Goal: Task Accomplishment & Management: Use online tool/utility

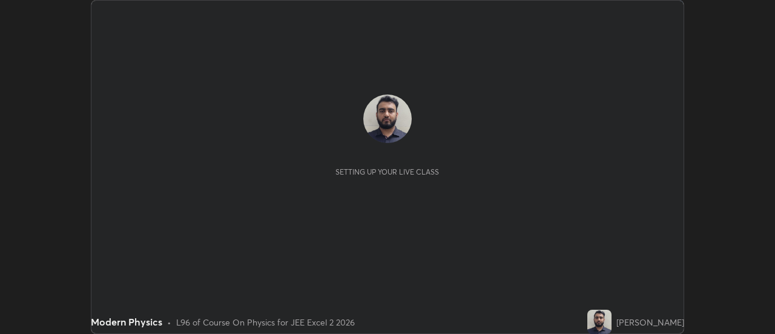
scroll to position [334, 774]
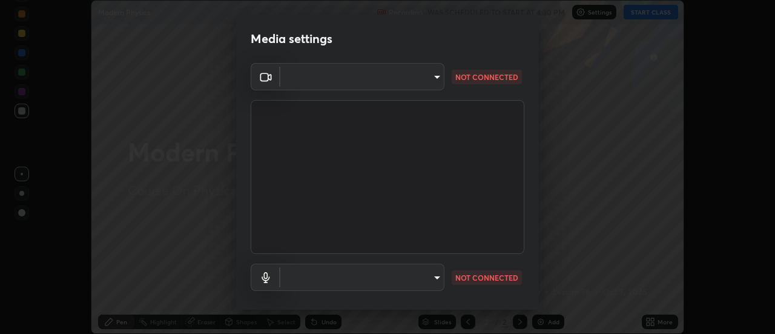
click at [404, 79] on body "Erase all Modern Physics Recording WAS SCHEDULED TO START AT 4:30 PM Settings S…" at bounding box center [387, 167] width 775 height 334
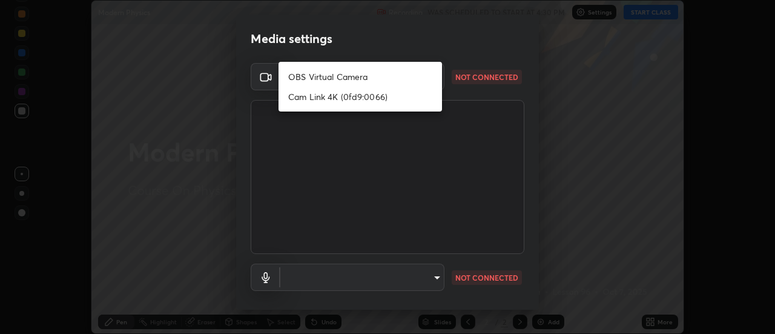
click at [389, 77] on li "OBS Virtual Camera" at bounding box center [360, 77] width 163 height 20
type input "f5b3656cd1dd35b39364a66cb12e0b92c55a6c1540bbf724d9531d61b52c8324"
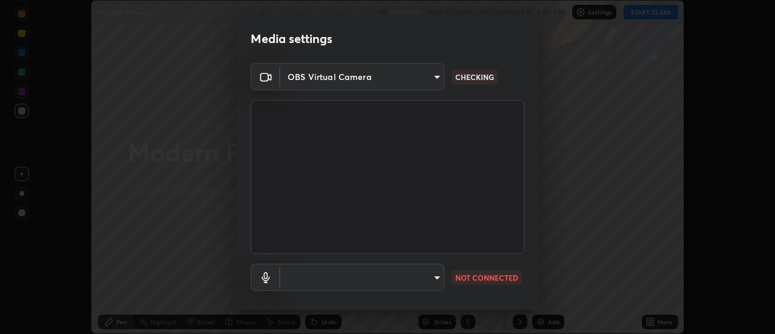
click at [426, 271] on body "Erase all Modern Physics Recording WAS SCHEDULED TO START AT 4:30 PM Settings S…" at bounding box center [387, 167] width 775 height 334
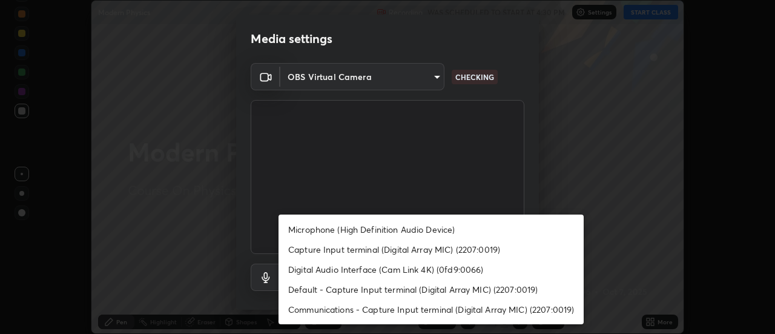
click at [398, 228] on li "Microphone (High Definition Audio Device)" at bounding box center [431, 229] width 305 height 20
type input "02d07a9ffe2f4036ef5236b4b390b7673555667e4505c513d277a30da7cc8494"
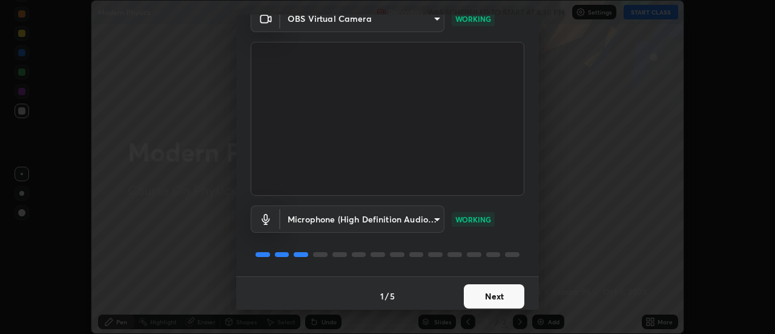
scroll to position [64, 0]
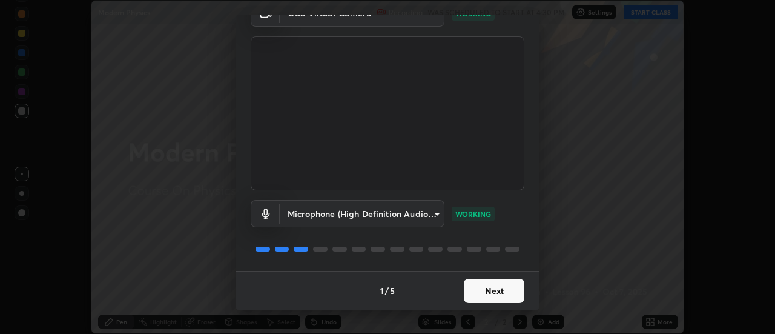
click at [503, 287] on button "Next" at bounding box center [494, 291] width 61 height 24
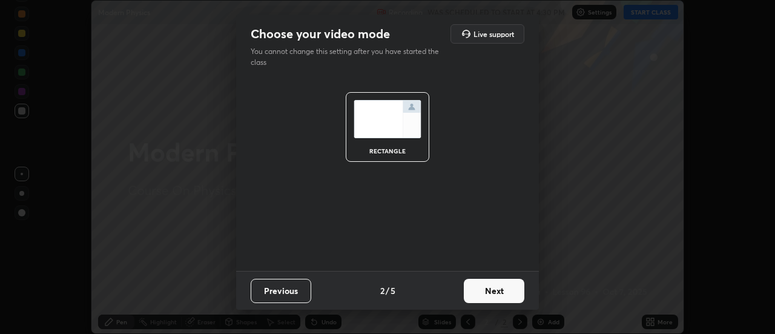
scroll to position [0, 0]
click at [503, 294] on button "Next" at bounding box center [494, 291] width 61 height 24
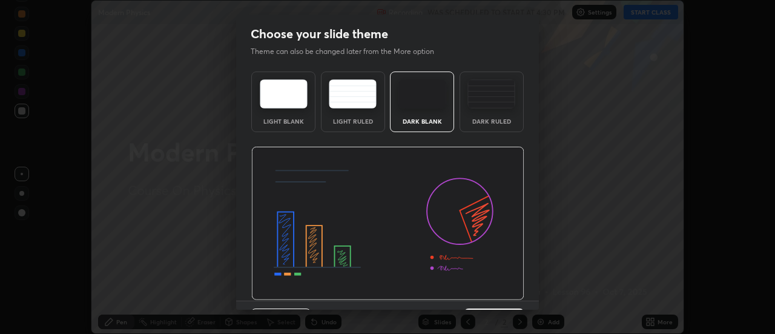
click at [506, 297] on img at bounding box center [387, 224] width 273 height 154
click at [511, 294] on img at bounding box center [387, 224] width 273 height 154
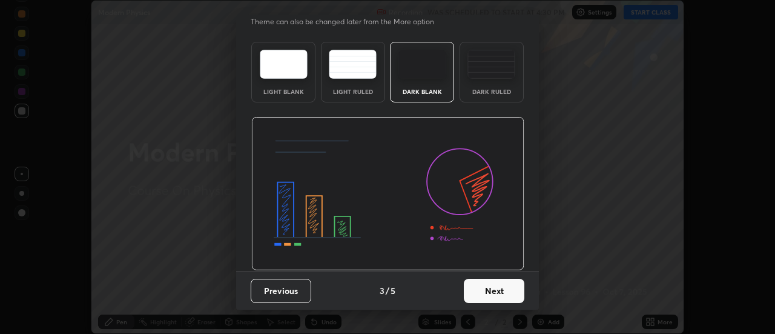
click at [496, 292] on button "Next" at bounding box center [494, 291] width 61 height 24
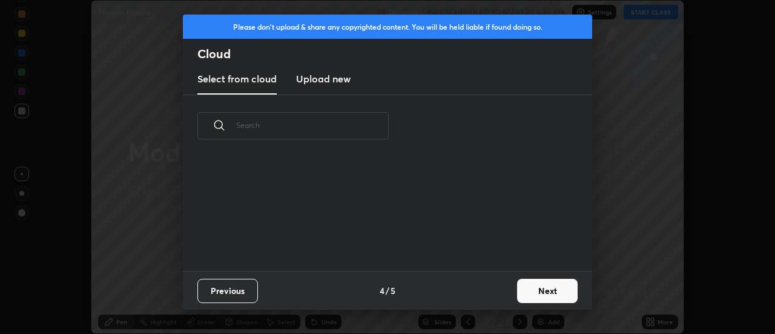
scroll to position [114, 389]
click at [547, 291] on button "Next" at bounding box center [547, 291] width 61 height 24
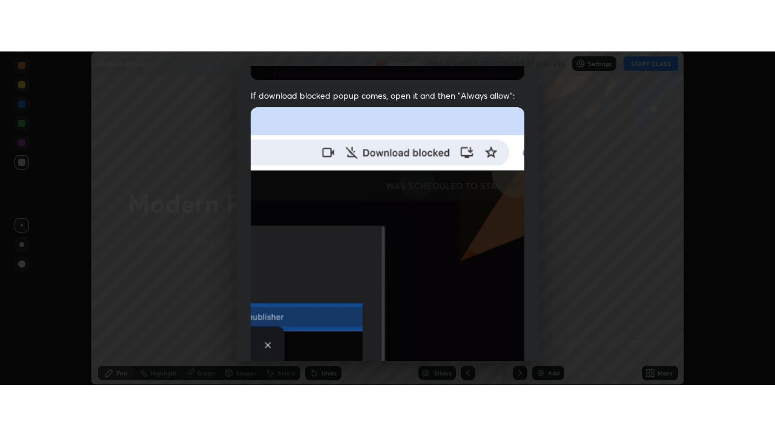
scroll to position [311, 0]
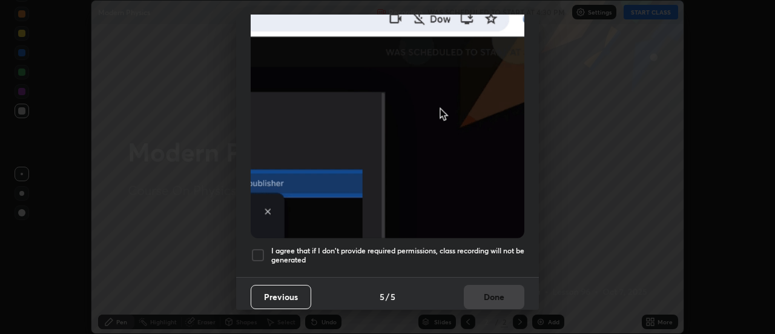
click at [260, 252] on div at bounding box center [258, 255] width 15 height 15
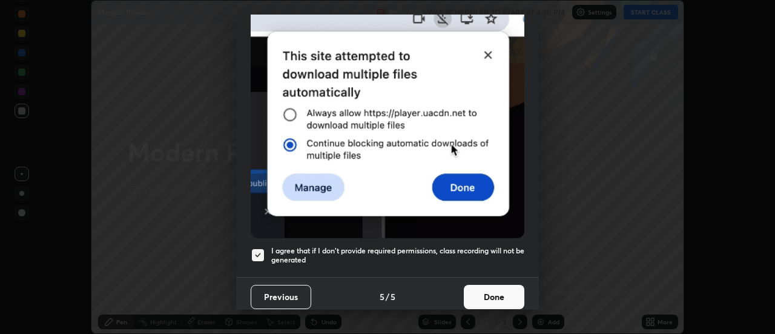
click at [507, 290] on button "Done" at bounding box center [494, 297] width 61 height 24
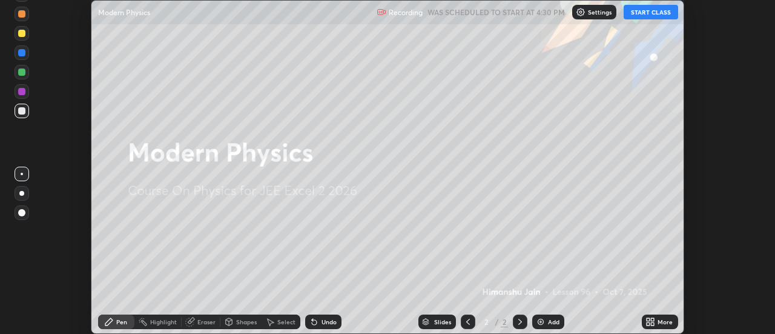
click at [643, 12] on button "START CLASS" at bounding box center [651, 12] width 54 height 15
click at [653, 321] on icon at bounding box center [650, 322] width 10 height 10
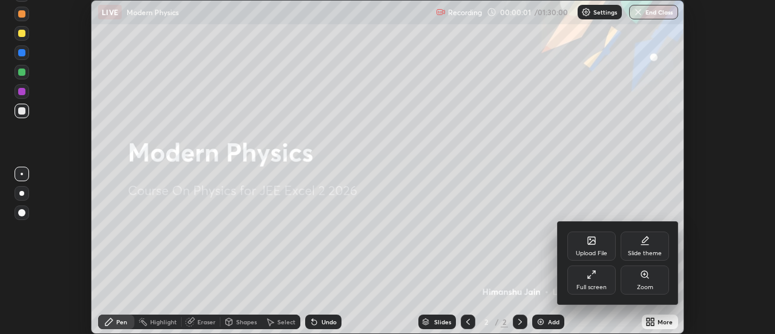
click at [601, 277] on div "Full screen" at bounding box center [591, 279] width 48 height 29
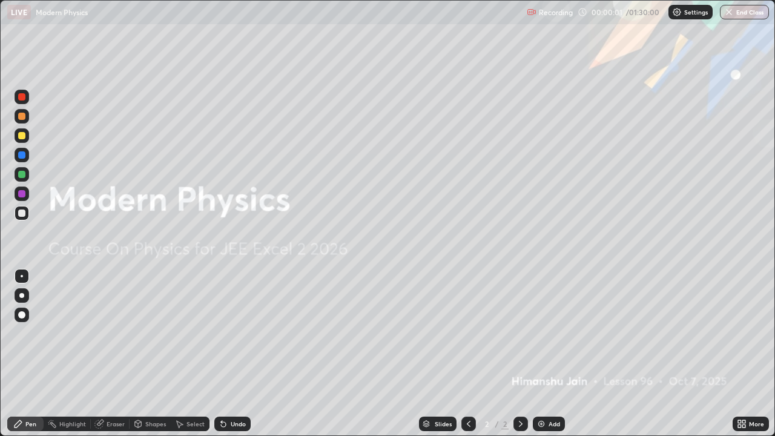
scroll to position [436, 775]
click at [543, 333] on img at bounding box center [541, 424] width 10 height 10
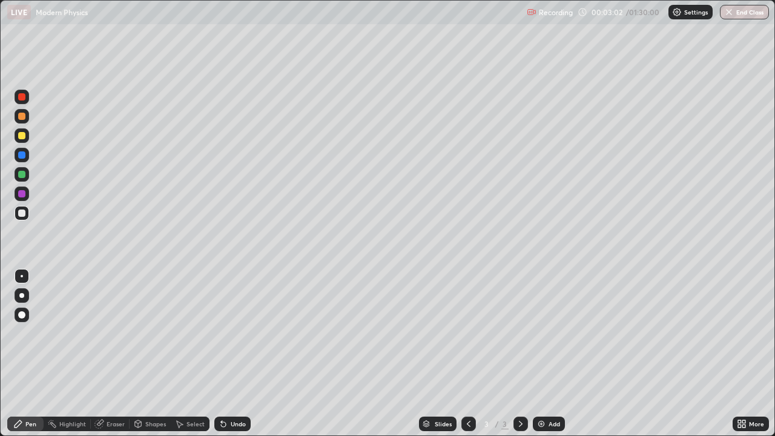
click at [154, 333] on div "Shapes" at bounding box center [155, 424] width 21 height 6
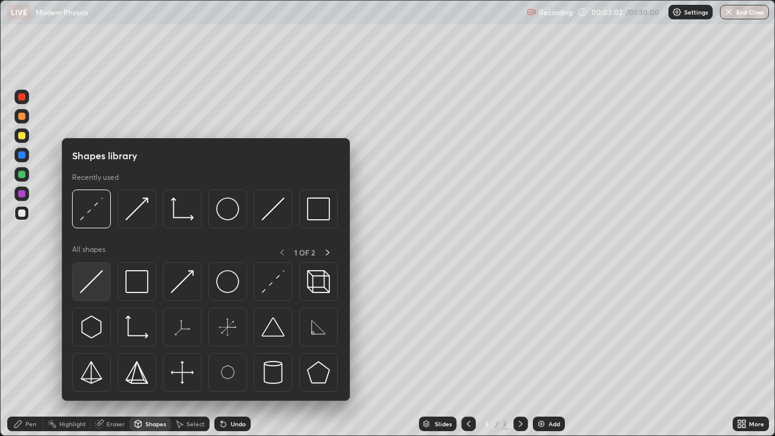
click at [102, 284] on img at bounding box center [91, 281] width 23 height 23
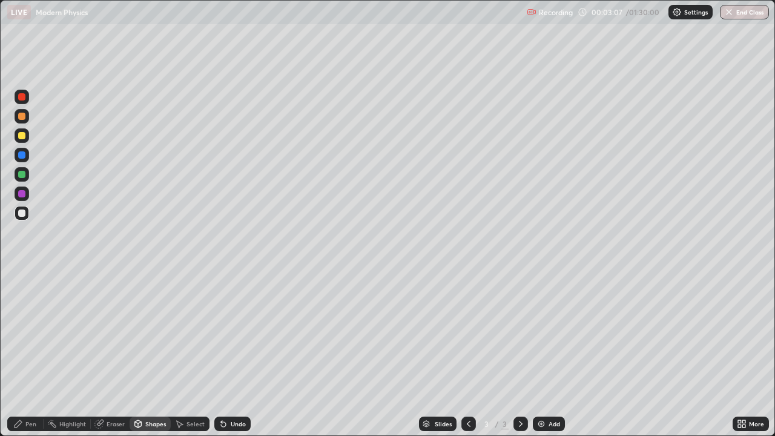
click at [31, 333] on div "Pen" at bounding box center [30, 424] width 11 height 6
click at [26, 136] on div at bounding box center [22, 135] width 15 height 15
click at [238, 333] on div "Undo" at bounding box center [238, 424] width 15 height 6
click at [239, 333] on div "Undo" at bounding box center [232, 424] width 36 height 15
click at [550, 333] on div "Add" at bounding box center [555, 424] width 12 height 6
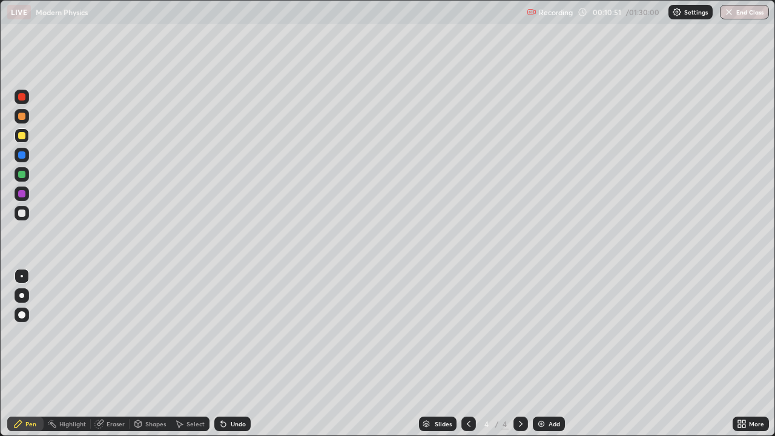
click at [22, 214] on div at bounding box center [21, 212] width 7 height 7
click at [159, 333] on div "Shapes" at bounding box center [155, 424] width 21 height 6
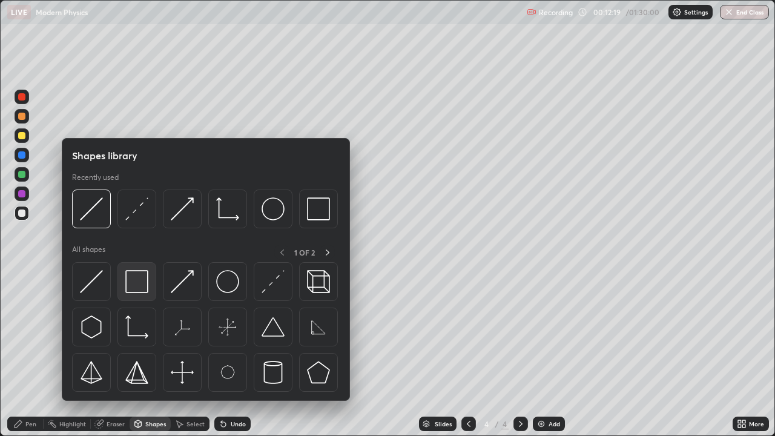
click at [142, 289] on img at bounding box center [136, 281] width 23 height 23
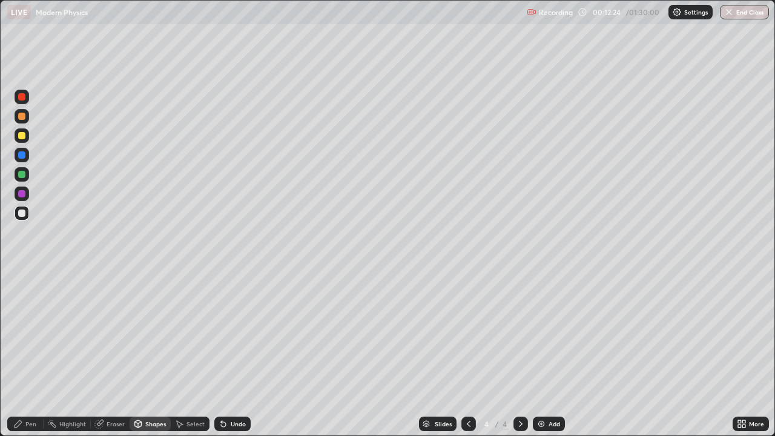
click at [121, 333] on div "Eraser" at bounding box center [110, 424] width 39 height 15
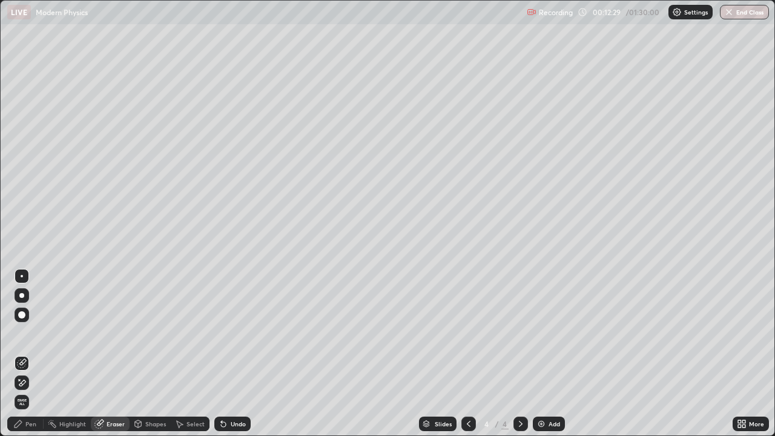
click at [25, 333] on div "Pen" at bounding box center [30, 424] width 11 height 6
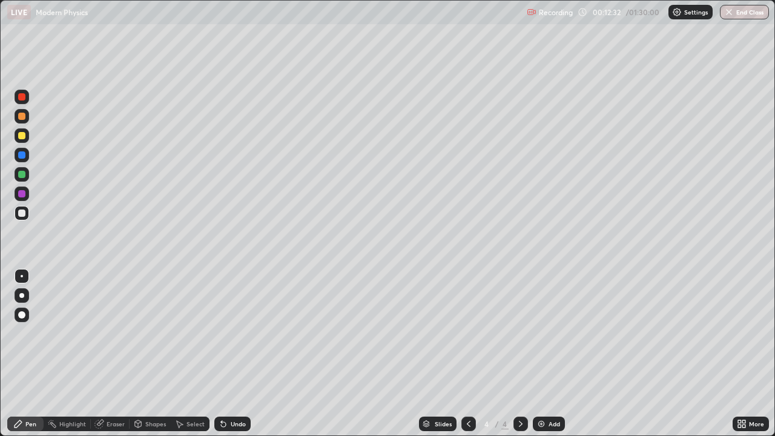
click at [236, 333] on div "Undo" at bounding box center [232, 424] width 36 height 15
click at [117, 333] on div "Eraser" at bounding box center [116, 424] width 18 height 6
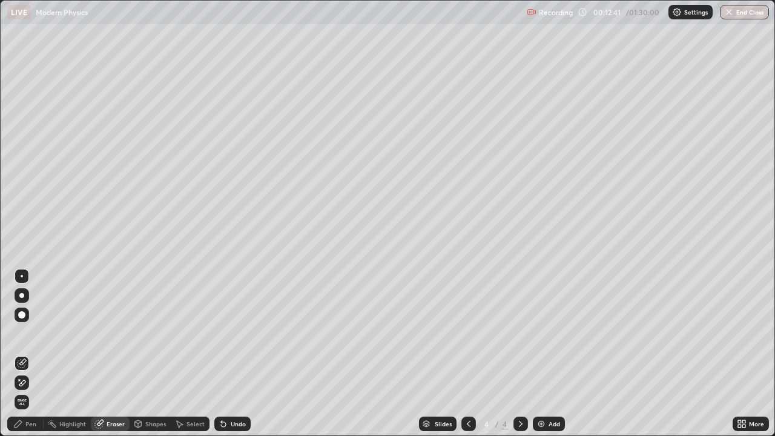
click at [38, 333] on div "Pen" at bounding box center [25, 424] width 36 height 15
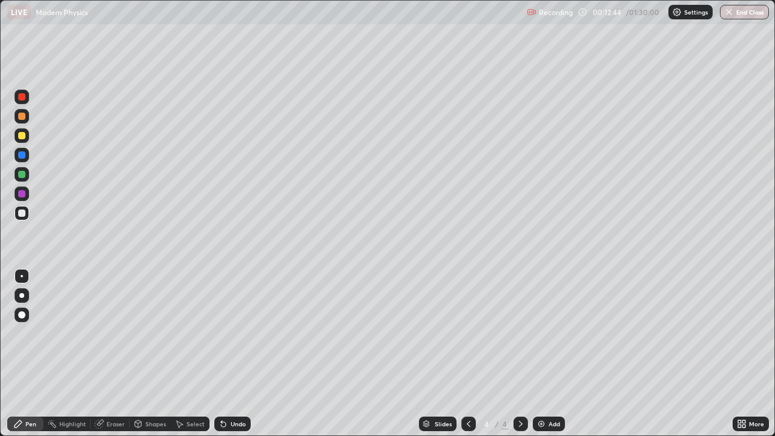
click at [242, 333] on div "Undo" at bounding box center [238, 424] width 15 height 6
click at [156, 333] on div "Shapes" at bounding box center [150, 424] width 41 height 15
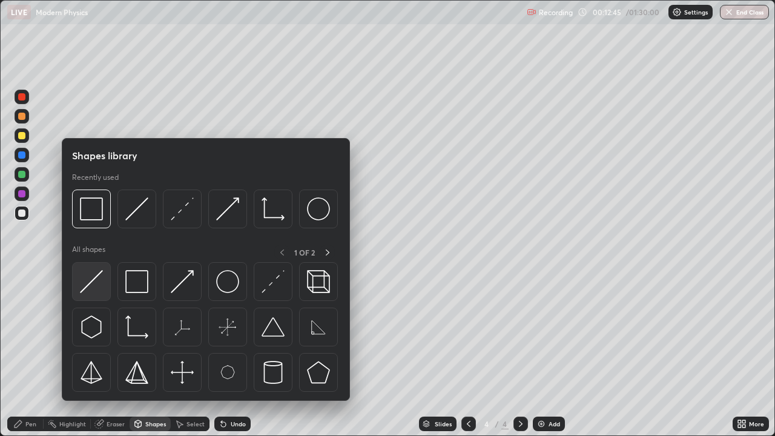
click at [100, 282] on img at bounding box center [91, 281] width 23 height 23
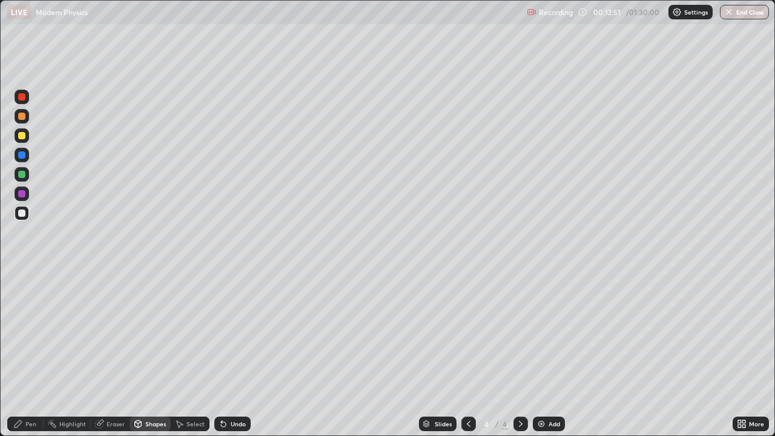
click at [30, 333] on div "Pen" at bounding box center [30, 424] width 11 height 6
click at [124, 333] on div "Eraser" at bounding box center [110, 424] width 39 height 15
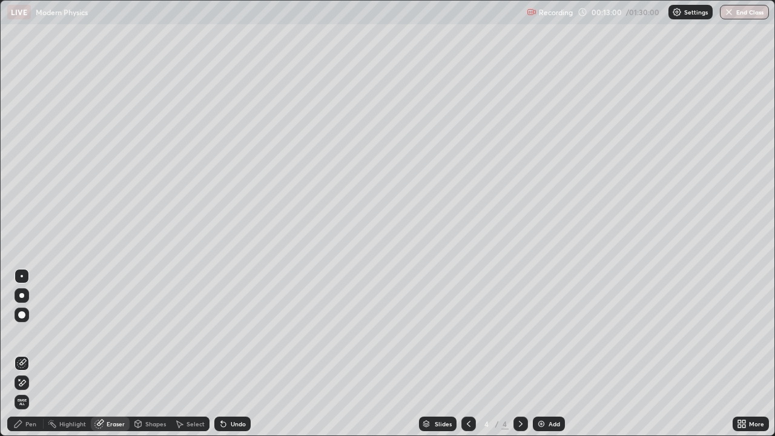
click at [159, 333] on div "Shapes" at bounding box center [150, 424] width 41 height 15
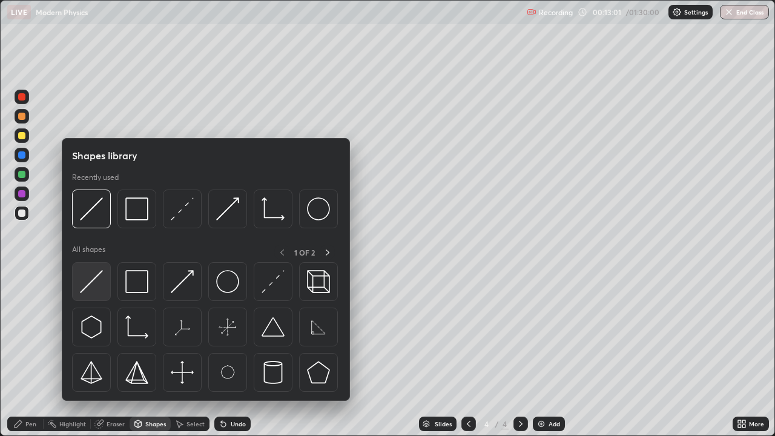
click at [94, 289] on img at bounding box center [91, 281] width 23 height 23
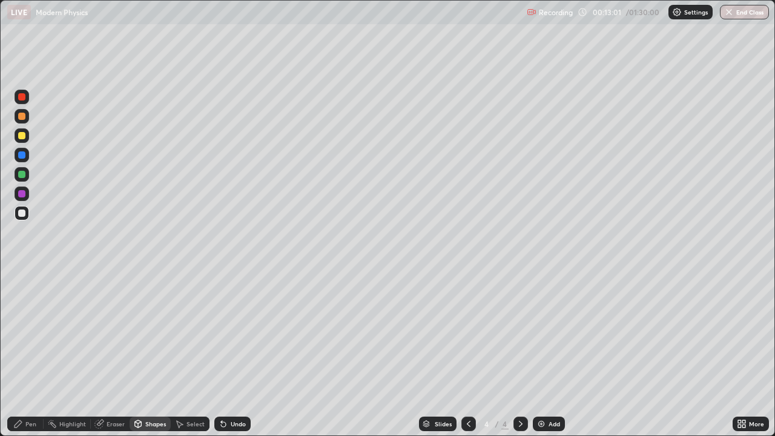
click at [22, 174] on div at bounding box center [21, 174] width 7 height 7
click at [30, 333] on div "Pen" at bounding box center [25, 424] width 36 height 15
click at [155, 333] on div "Shapes" at bounding box center [150, 424] width 41 height 15
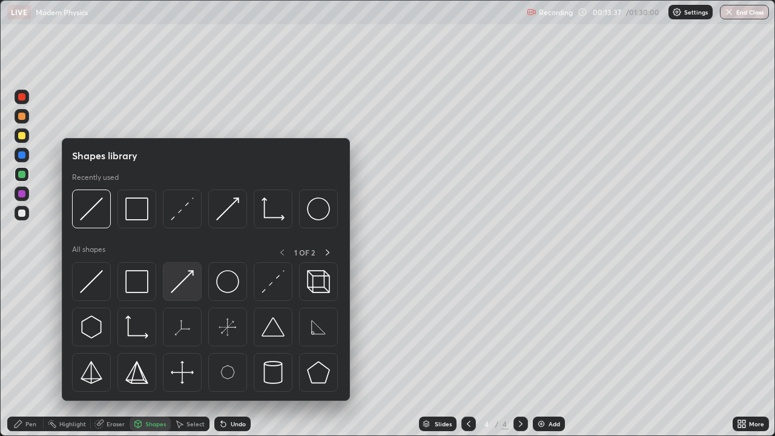
click at [187, 282] on img at bounding box center [182, 281] width 23 height 23
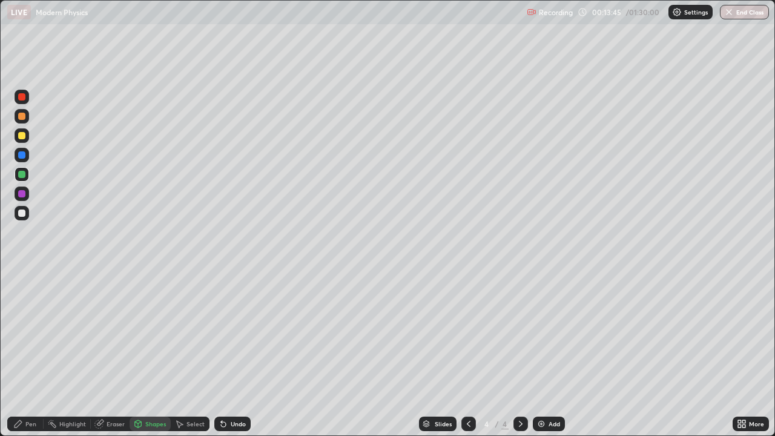
click at [117, 333] on div "Eraser" at bounding box center [116, 424] width 18 height 6
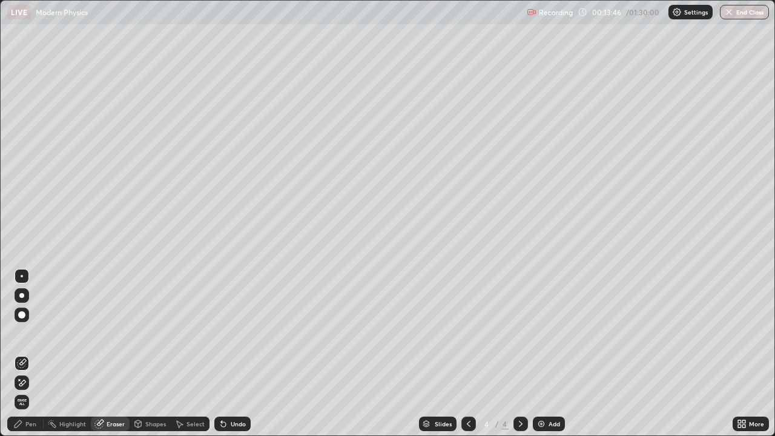
click at [156, 333] on div "Shapes" at bounding box center [155, 424] width 21 height 6
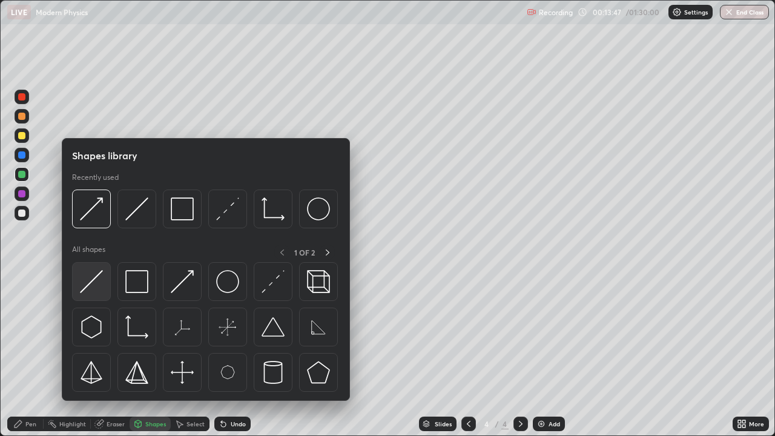
click at [100, 280] on img at bounding box center [91, 281] width 23 height 23
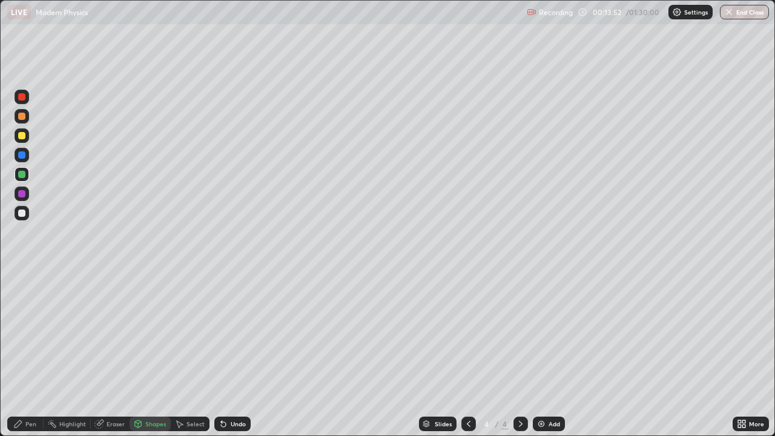
click at [248, 333] on div "Undo" at bounding box center [232, 424] width 36 height 15
click at [114, 333] on div "Eraser" at bounding box center [116, 424] width 18 height 6
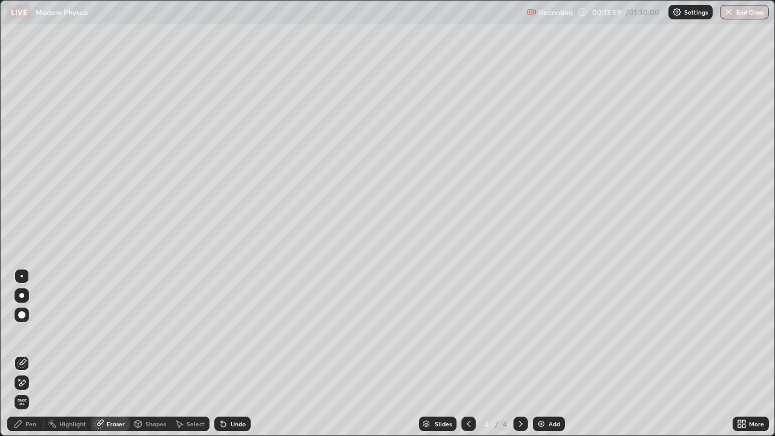
click at [162, 333] on div "Shapes" at bounding box center [155, 424] width 21 height 6
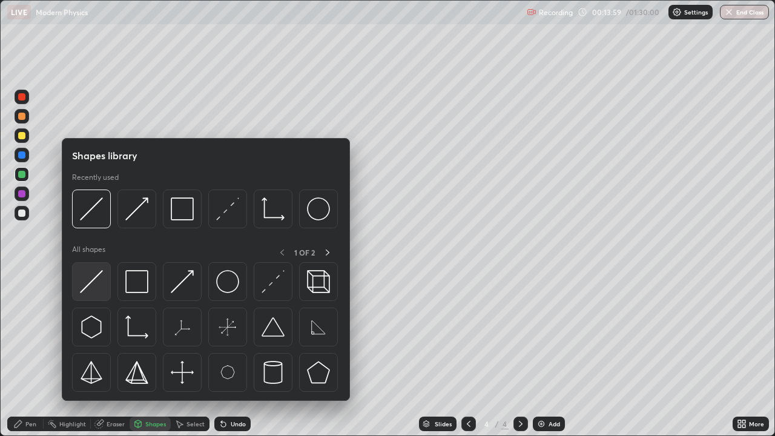
click at [105, 282] on div at bounding box center [91, 281] width 39 height 39
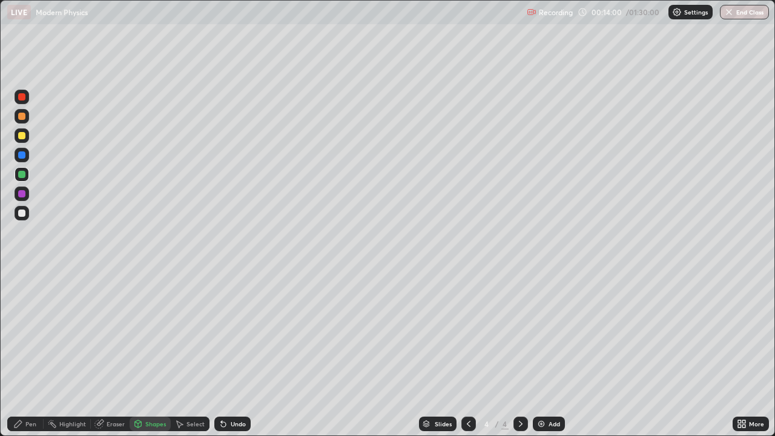
click at [26, 195] on div at bounding box center [22, 193] width 15 height 15
click at [119, 333] on div "Eraser" at bounding box center [116, 424] width 18 height 6
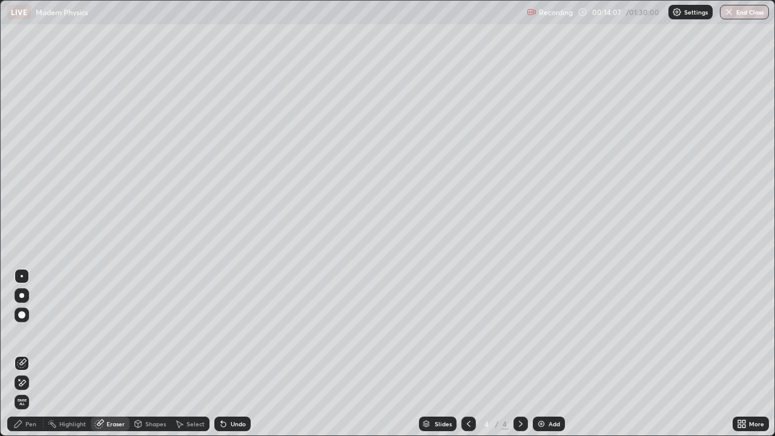
click at [35, 333] on div "Pen" at bounding box center [30, 424] width 11 height 6
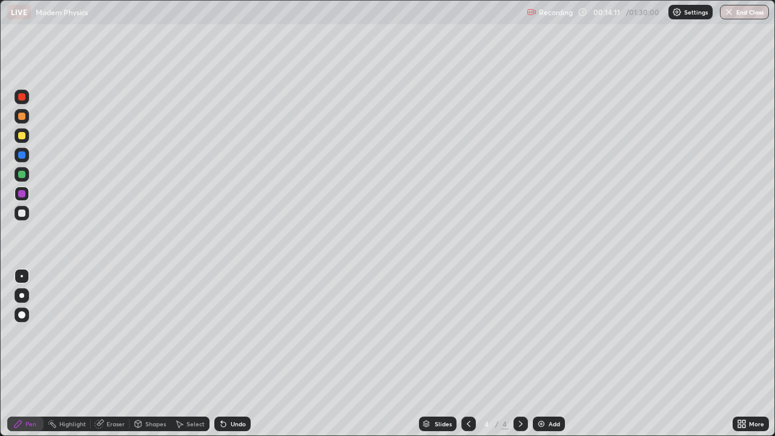
click at [117, 333] on div "Eraser" at bounding box center [116, 424] width 18 height 6
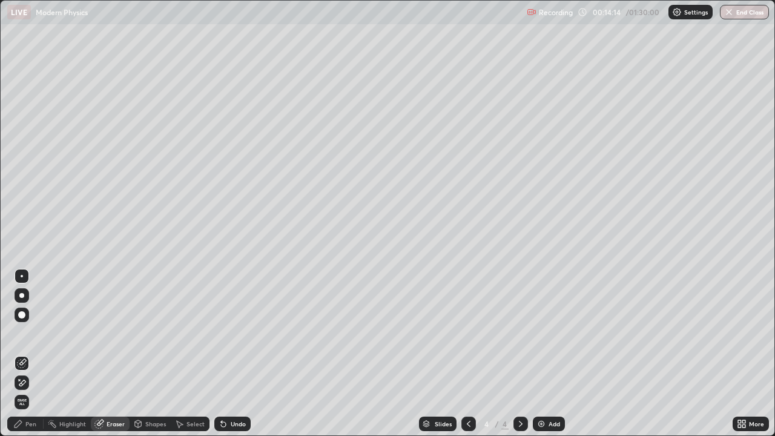
click at [27, 333] on div "Pen" at bounding box center [30, 424] width 11 height 6
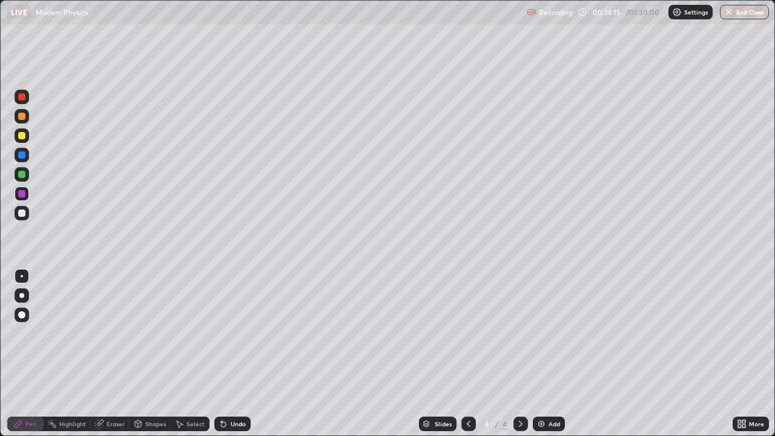
click at [21, 177] on div at bounding box center [21, 174] width 7 height 7
click at [27, 156] on div at bounding box center [22, 155] width 15 height 15
click at [22, 212] on div at bounding box center [21, 212] width 7 height 7
click at [23, 137] on div at bounding box center [21, 135] width 7 height 7
click at [243, 333] on div "Undo" at bounding box center [238, 424] width 15 height 6
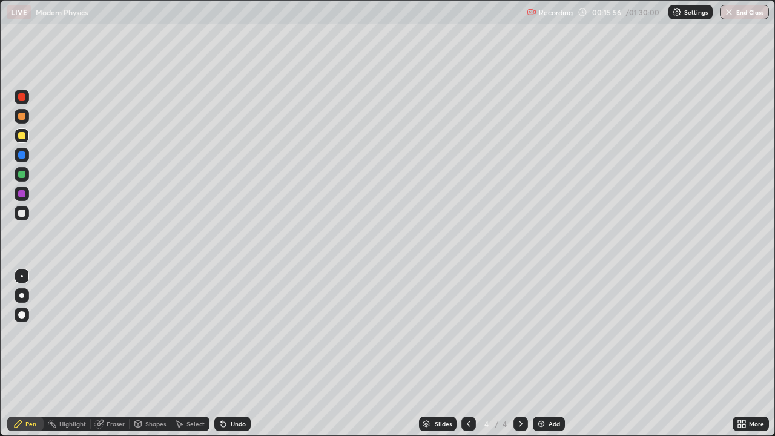
click at [244, 333] on div "Undo" at bounding box center [232, 424] width 36 height 15
click at [234, 333] on div "Undo" at bounding box center [238, 424] width 15 height 6
click at [28, 116] on div at bounding box center [22, 116] width 15 height 15
click at [546, 333] on div "Add" at bounding box center [549, 424] width 32 height 15
click at [154, 333] on div "Shapes" at bounding box center [155, 424] width 21 height 6
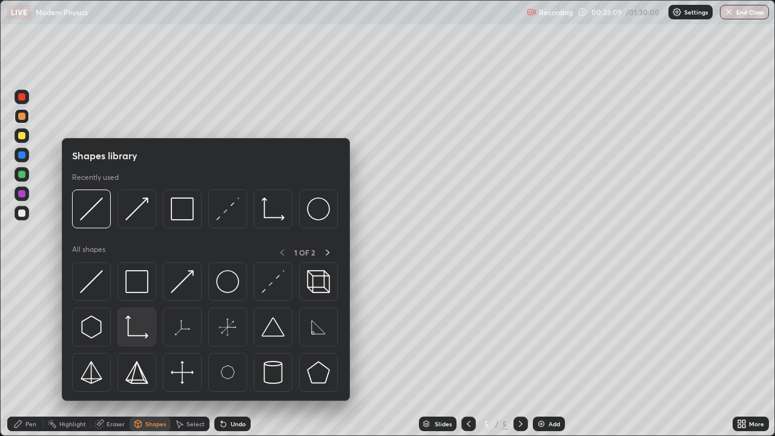
click at [145, 332] on img at bounding box center [136, 326] width 23 height 23
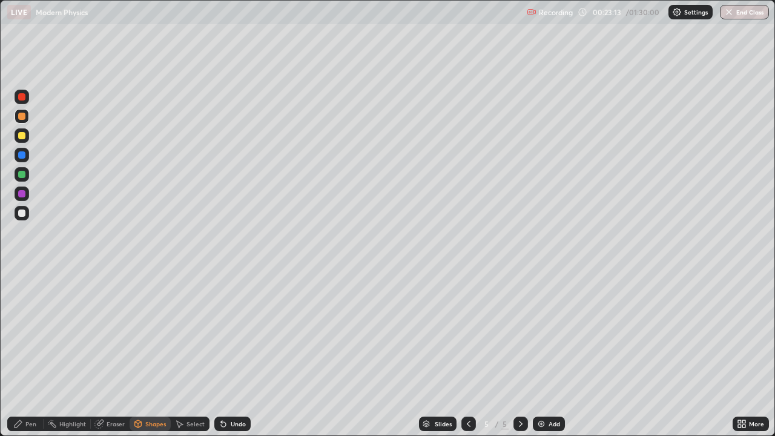
click at [28, 333] on div "Pen" at bounding box center [30, 424] width 11 height 6
click at [245, 333] on div "Undo" at bounding box center [232, 424] width 36 height 15
click at [467, 333] on icon at bounding box center [469, 424] width 10 height 10
click at [519, 333] on icon at bounding box center [521, 424] width 10 height 10
click at [158, 333] on div "Shapes" at bounding box center [155, 424] width 21 height 6
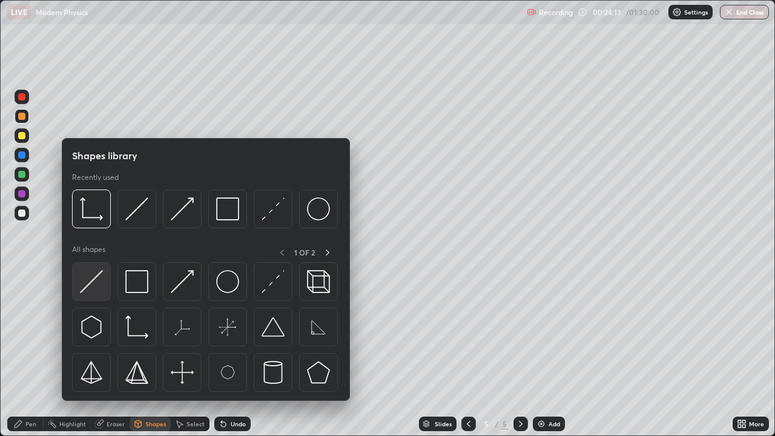
click at [97, 289] on img at bounding box center [91, 281] width 23 height 23
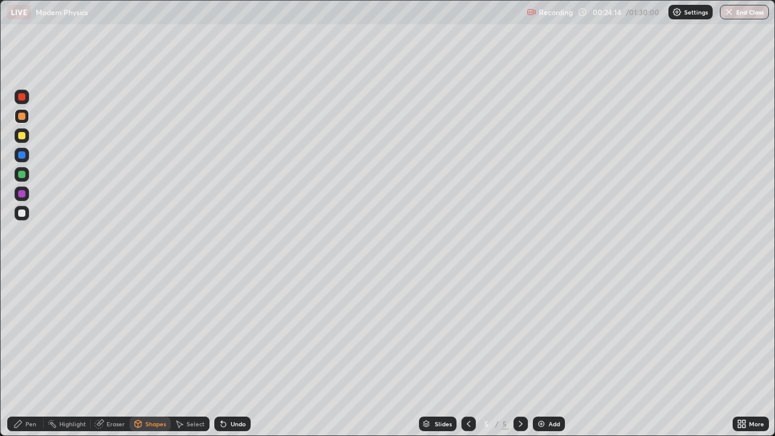
click at [22, 193] on div at bounding box center [21, 193] width 7 height 7
click at [238, 333] on div "Undo" at bounding box center [238, 424] width 15 height 6
click at [37, 333] on div "Pen" at bounding box center [25, 424] width 36 height 15
click at [467, 333] on icon at bounding box center [469, 424] width 10 height 10
click at [519, 333] on icon at bounding box center [521, 424] width 10 height 10
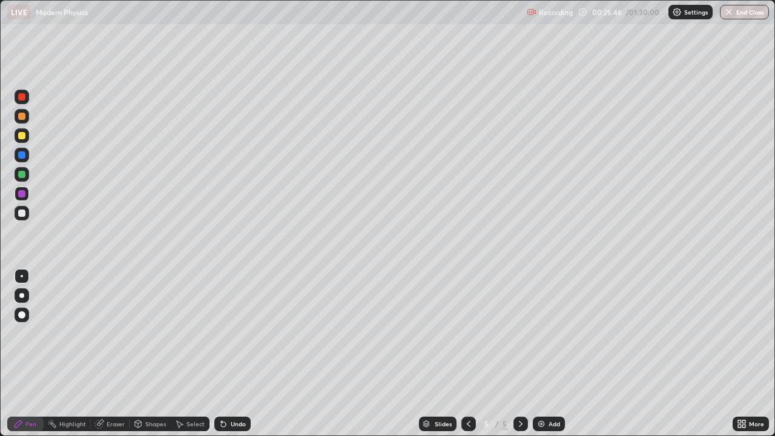
click at [544, 333] on img at bounding box center [541, 424] width 10 height 10
click at [163, 333] on div "Shapes" at bounding box center [155, 424] width 21 height 6
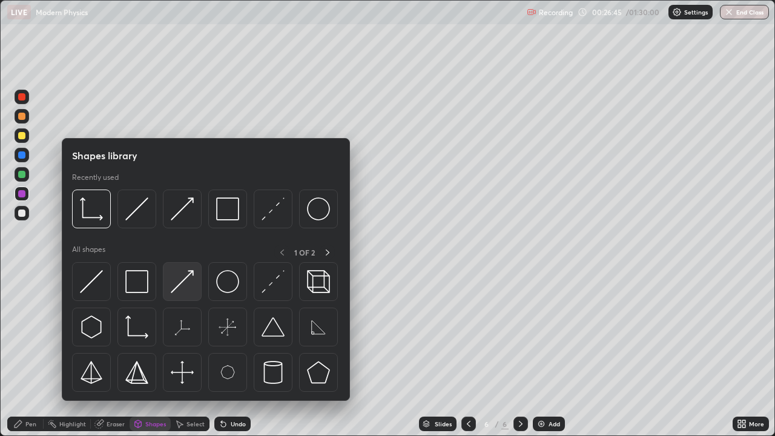
click at [183, 282] on img at bounding box center [182, 281] width 23 height 23
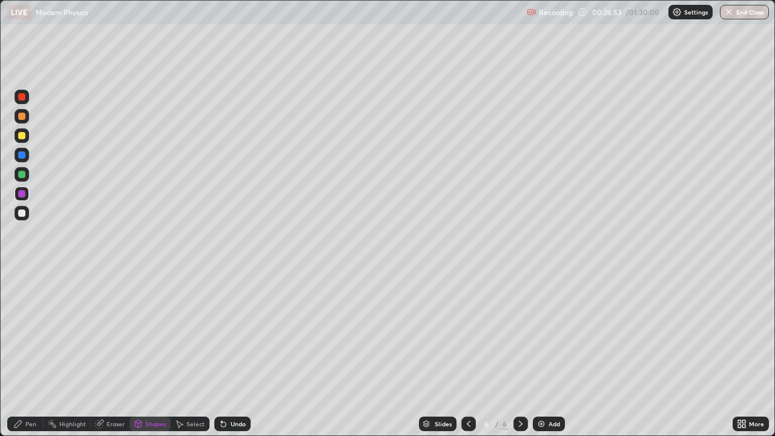
click at [30, 333] on div "Pen" at bounding box center [25, 424] width 36 height 15
click at [243, 333] on div "Undo" at bounding box center [238, 424] width 15 height 6
click at [27, 215] on div at bounding box center [22, 213] width 15 height 15
click at [153, 333] on div "Shapes" at bounding box center [155, 424] width 21 height 6
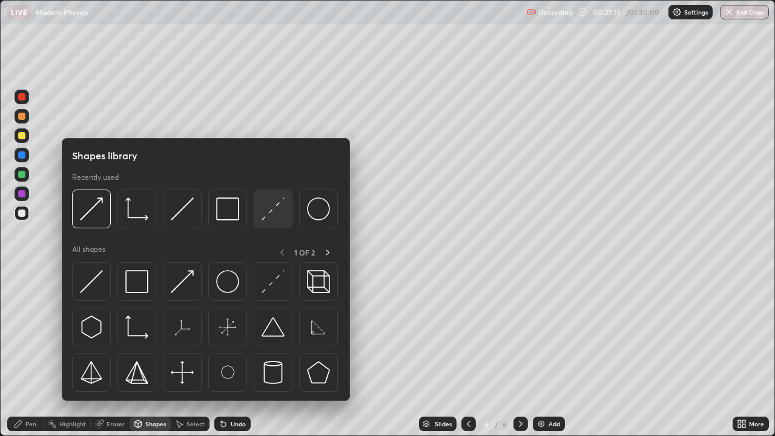
click at [274, 210] on img at bounding box center [273, 208] width 23 height 23
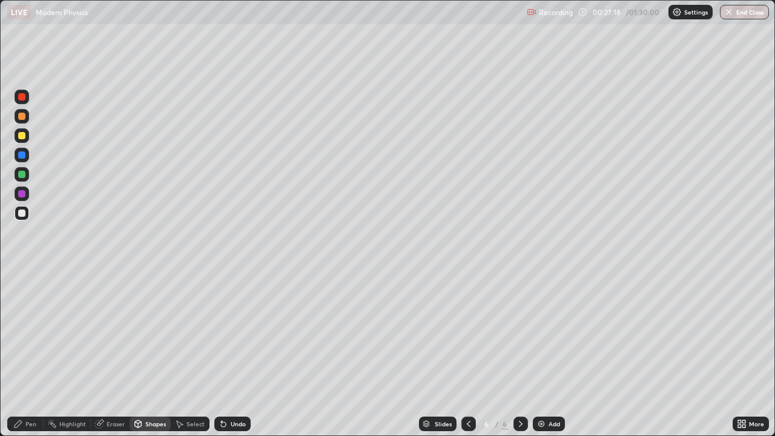
click at [28, 333] on div "Pen" at bounding box center [30, 424] width 11 height 6
click at [28, 132] on div at bounding box center [22, 135] width 15 height 15
click at [115, 333] on div "Eraser" at bounding box center [116, 424] width 18 height 6
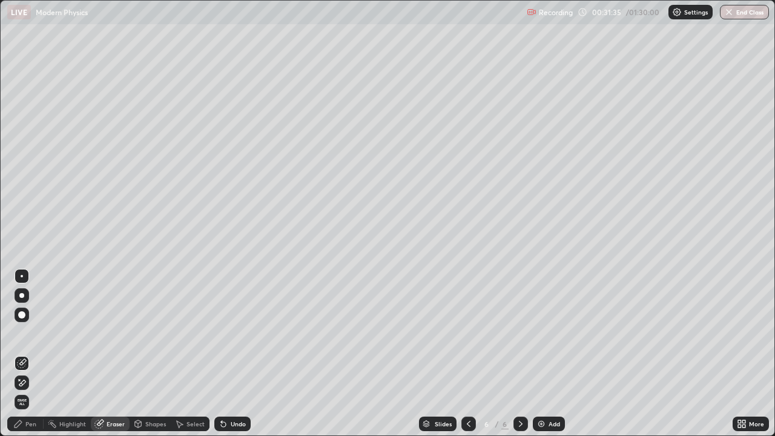
click at [31, 333] on div "Pen" at bounding box center [30, 424] width 11 height 6
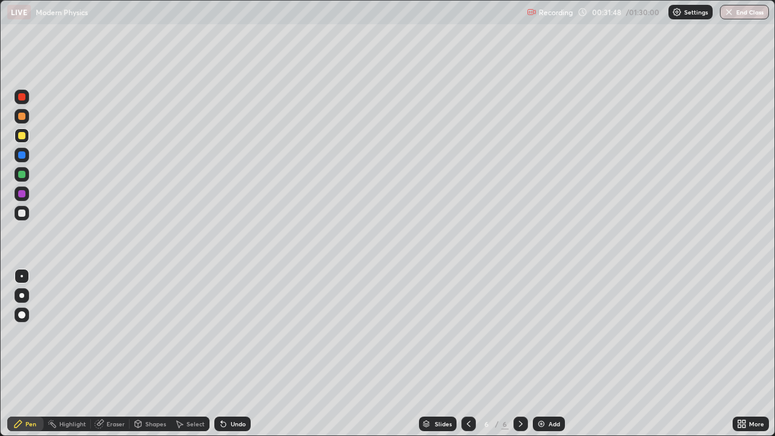
click at [203, 333] on div "Select" at bounding box center [190, 424] width 39 height 15
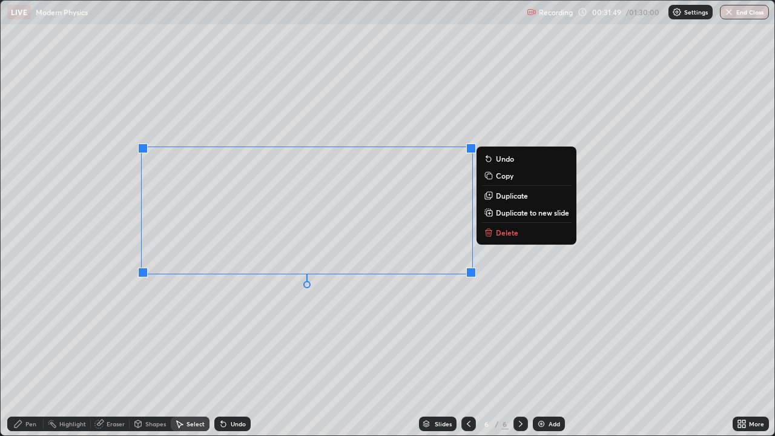
click at [274, 333] on div "0 ° Undo Copy Duplicate Duplicate to new slide Delete" at bounding box center [388, 218] width 774 height 435
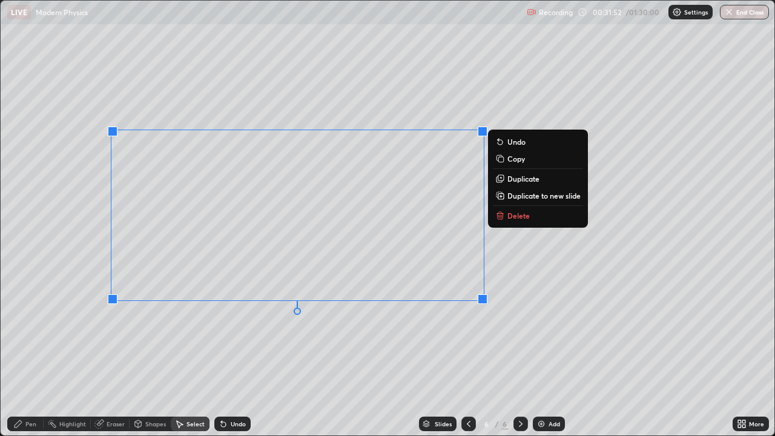
click at [530, 199] on p "Duplicate to new slide" at bounding box center [543, 196] width 73 height 10
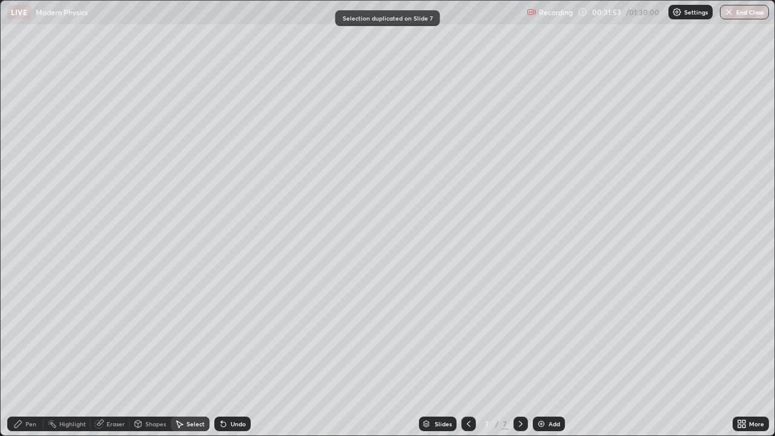
click at [467, 333] on icon at bounding box center [469, 424] width 10 height 10
click at [25, 333] on div "Pen" at bounding box center [25, 424] width 36 height 15
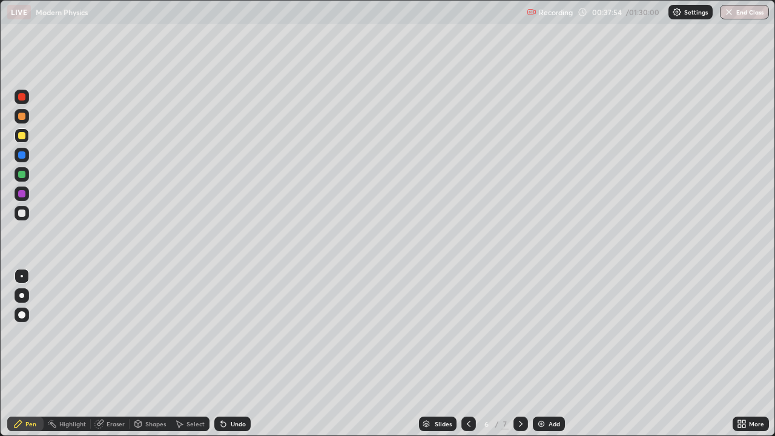
click at [520, 333] on icon at bounding box center [521, 424] width 4 height 6
click at [160, 333] on div "Shapes" at bounding box center [150, 424] width 41 height 15
click at [109, 333] on div "Eraser" at bounding box center [116, 424] width 18 height 6
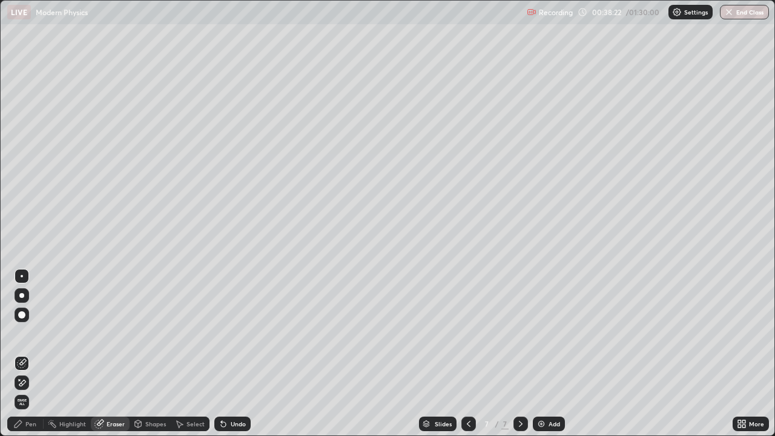
click at [34, 333] on div "Pen" at bounding box center [30, 424] width 11 height 6
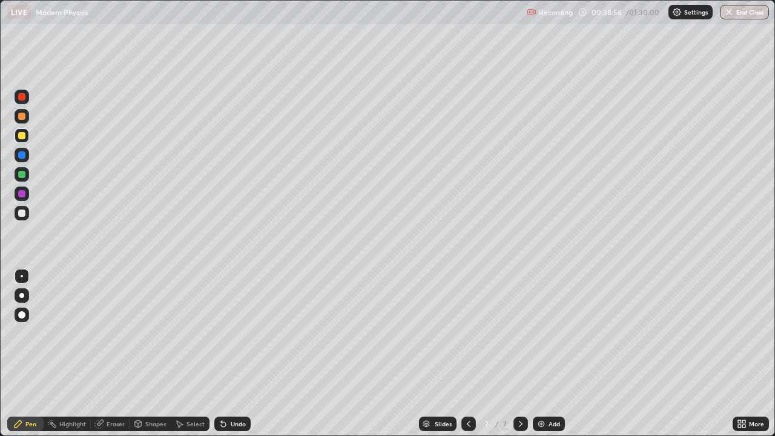
click at [24, 117] on div at bounding box center [21, 116] width 7 height 7
click at [27, 176] on div at bounding box center [22, 174] width 15 height 15
click at [27, 135] on div at bounding box center [22, 135] width 15 height 15
click at [27, 119] on div at bounding box center [22, 116] width 15 height 15
click at [20, 173] on div at bounding box center [21, 174] width 7 height 7
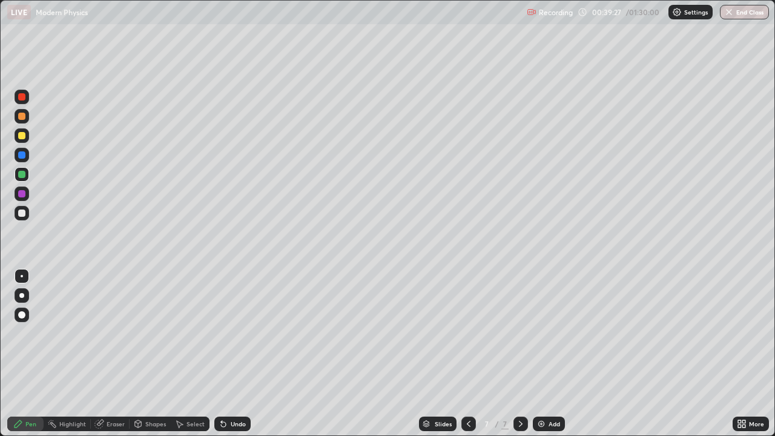
click at [23, 139] on div at bounding box center [21, 135] width 7 height 7
click at [27, 177] on div at bounding box center [22, 174] width 15 height 15
click at [24, 193] on div at bounding box center [21, 193] width 7 height 7
click at [550, 333] on div "Add" at bounding box center [549, 424] width 32 height 15
click at [467, 333] on icon at bounding box center [469, 424] width 10 height 10
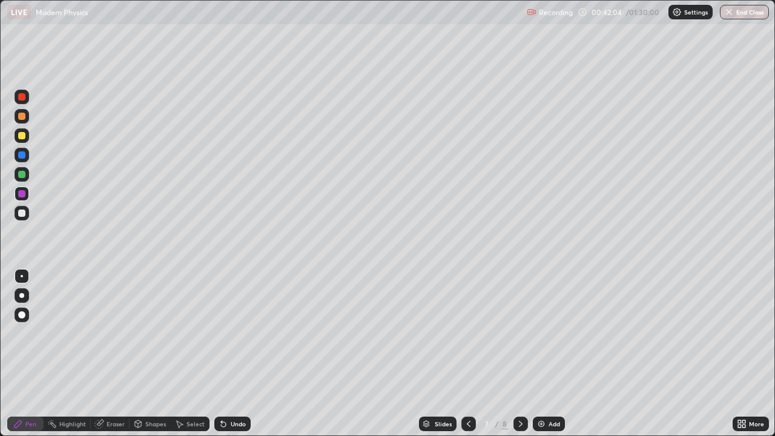
click at [466, 333] on icon at bounding box center [469, 424] width 10 height 10
click at [518, 333] on icon at bounding box center [521, 424] width 10 height 10
click at [519, 333] on icon at bounding box center [521, 424] width 10 height 10
click at [465, 333] on div at bounding box center [468, 424] width 15 height 15
click at [466, 333] on icon at bounding box center [469, 424] width 10 height 10
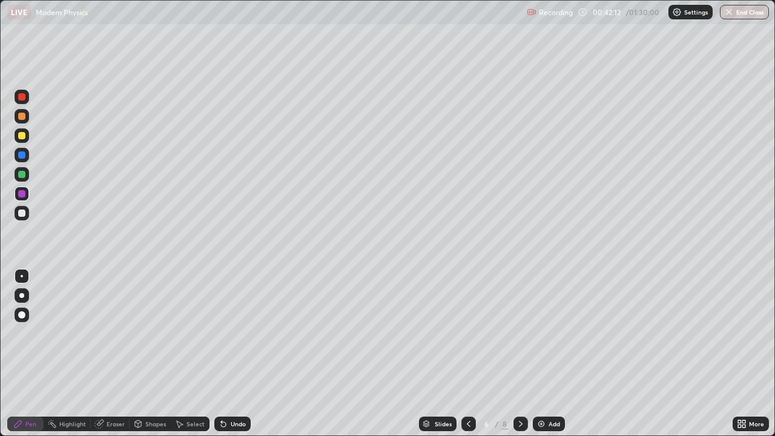
click at [196, 333] on div "Select" at bounding box center [190, 424] width 39 height 15
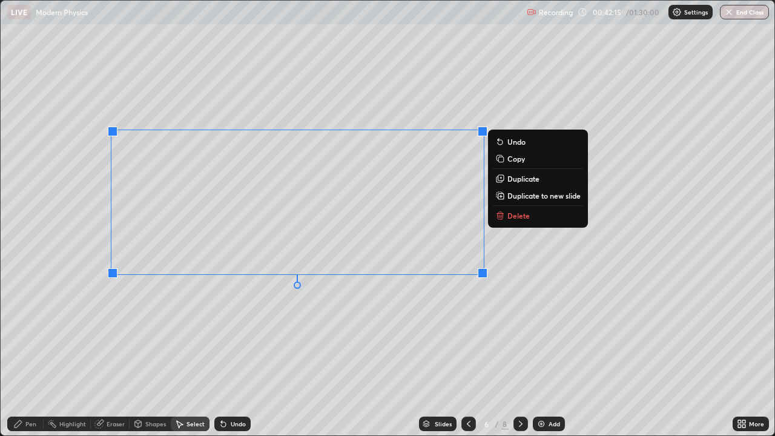
click at [518, 200] on p "Duplicate to new slide" at bounding box center [543, 196] width 73 height 10
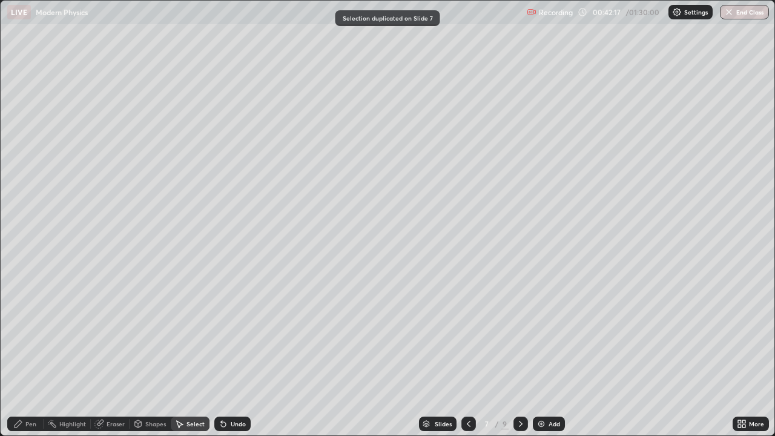
click at [153, 333] on div "Shapes" at bounding box center [155, 424] width 21 height 6
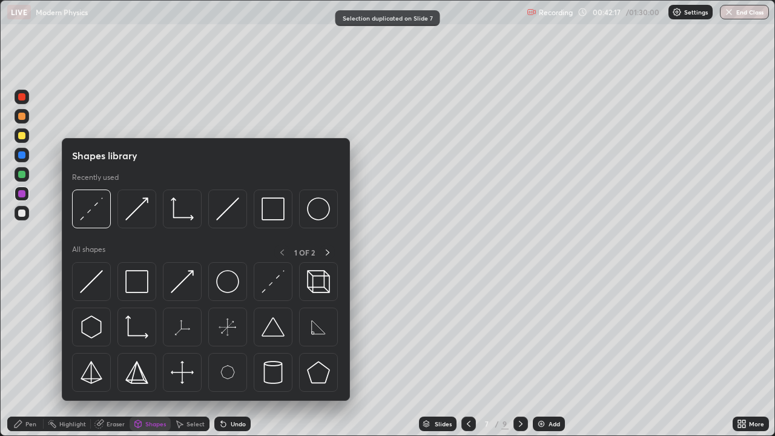
click at [117, 333] on div "Eraser" at bounding box center [116, 424] width 18 height 6
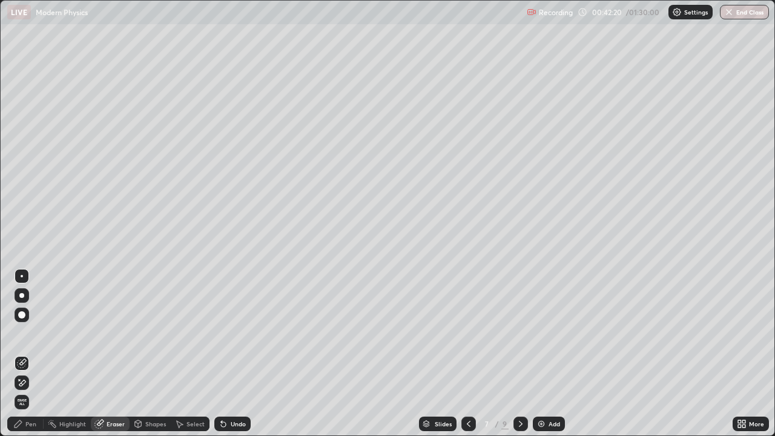
click at [29, 333] on div "Pen" at bounding box center [30, 424] width 11 height 6
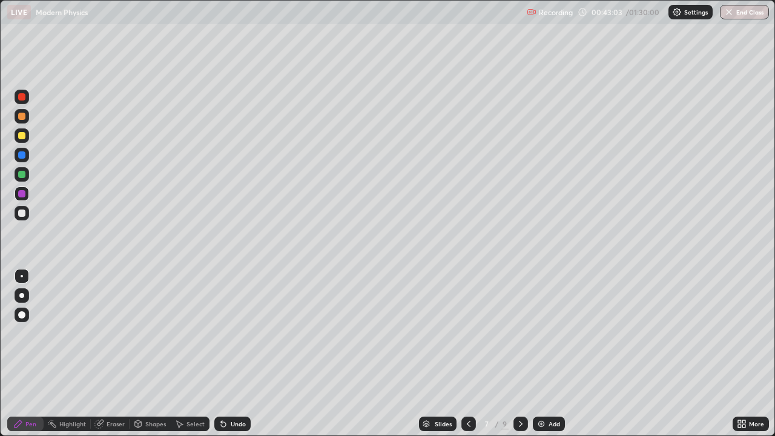
click at [467, 333] on icon at bounding box center [469, 424] width 10 height 10
click at [519, 333] on icon at bounding box center [521, 424] width 10 height 10
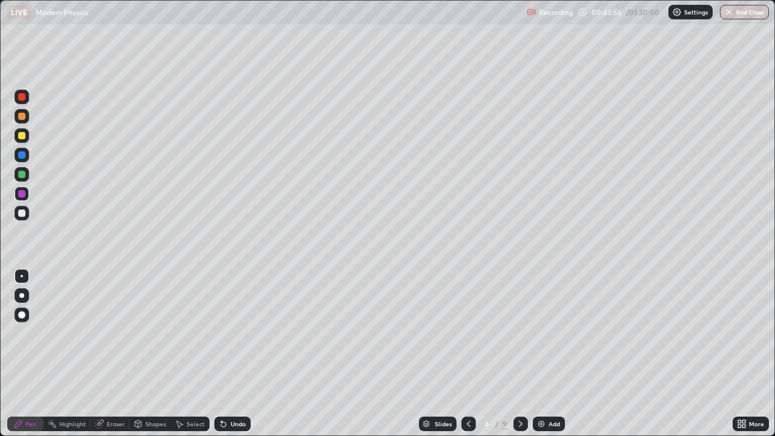
click at [521, 333] on icon at bounding box center [521, 424] width 10 height 10
click at [519, 333] on icon at bounding box center [521, 424] width 10 height 10
click at [27, 137] on div at bounding box center [22, 135] width 15 height 15
click at [232, 333] on div "Undo" at bounding box center [238, 424] width 15 height 6
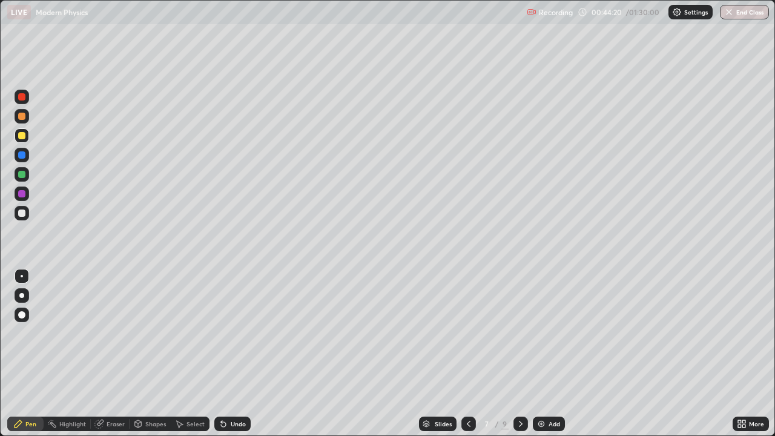
click at [22, 174] on div at bounding box center [21, 174] width 7 height 7
click at [118, 333] on div "Eraser" at bounding box center [116, 424] width 18 height 6
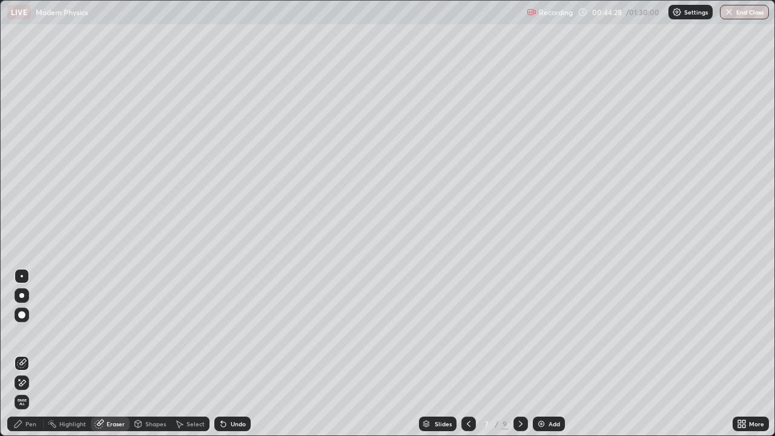
click at [31, 333] on div "Pen" at bounding box center [30, 424] width 11 height 6
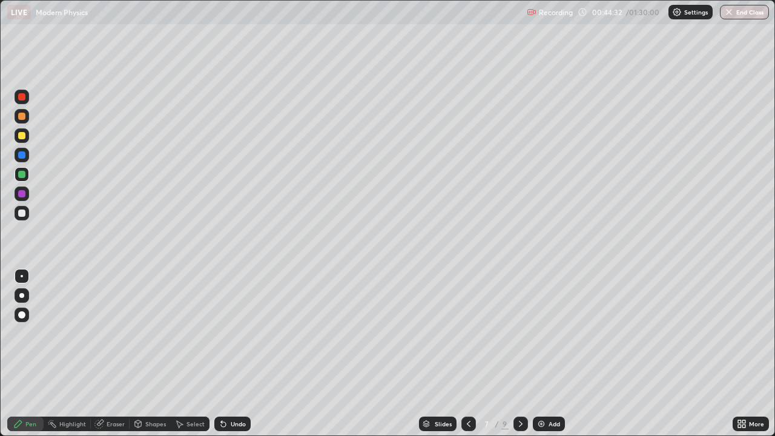
click at [159, 333] on div "Shapes" at bounding box center [155, 424] width 21 height 6
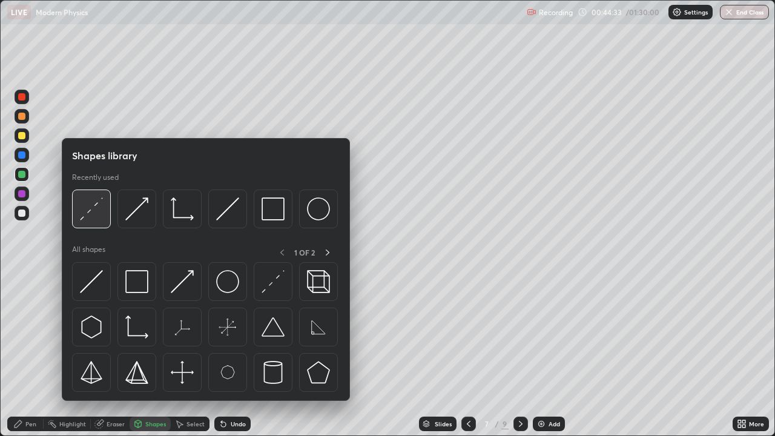
click at [96, 212] on img at bounding box center [91, 208] width 23 height 23
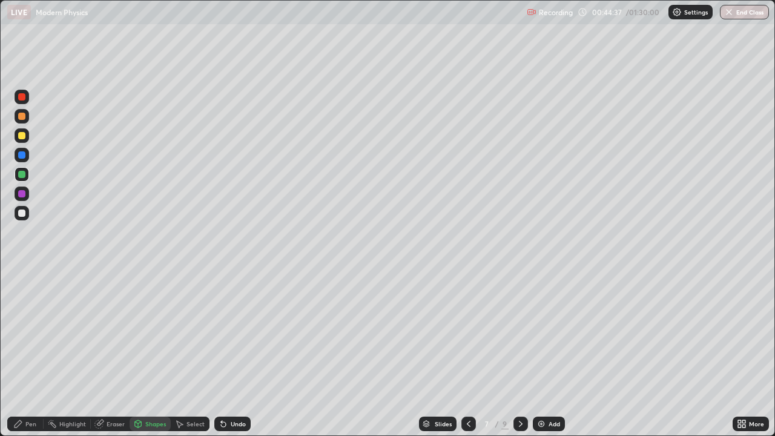
click at [26, 139] on div at bounding box center [22, 135] width 15 height 15
click at [114, 333] on div "Eraser" at bounding box center [116, 424] width 18 height 6
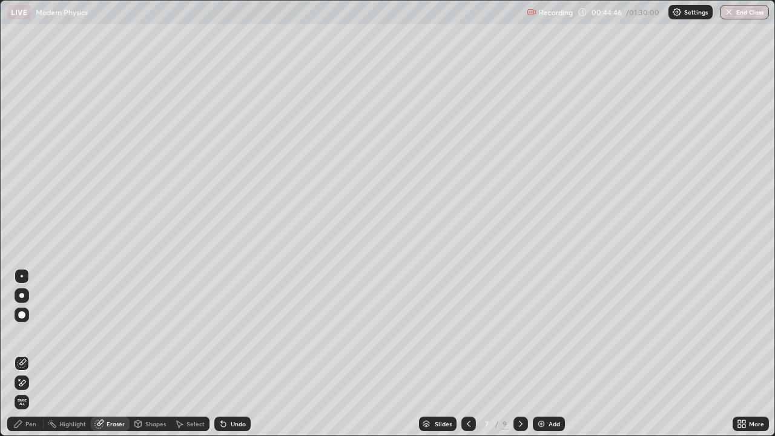
click at [25, 333] on div "Pen" at bounding box center [30, 424] width 11 height 6
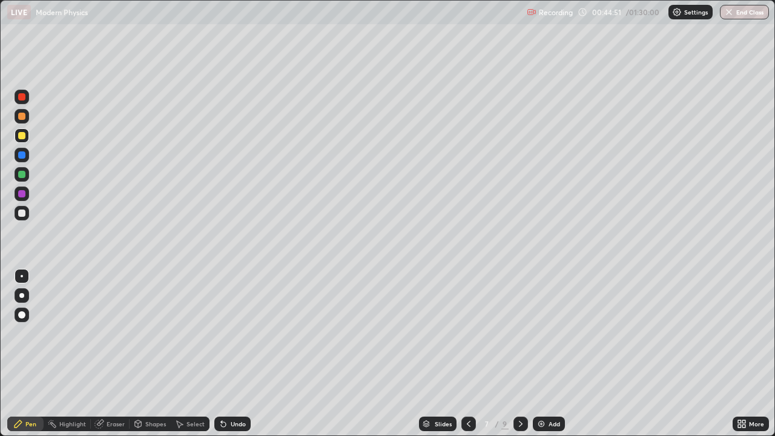
click at [117, 333] on div "Eraser" at bounding box center [116, 424] width 18 height 6
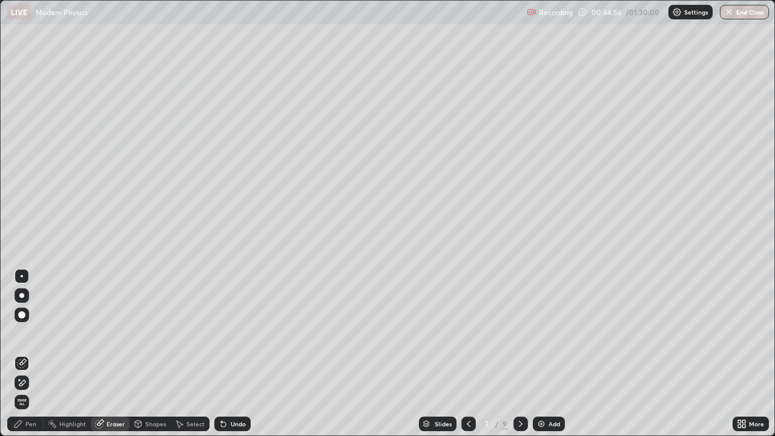
click at [30, 333] on div "Pen" at bounding box center [30, 424] width 11 height 6
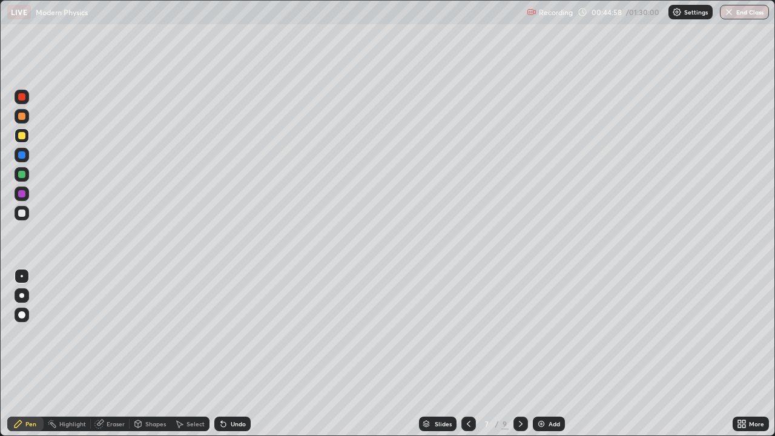
click at [24, 119] on div at bounding box center [22, 116] width 15 height 15
click at [519, 333] on icon at bounding box center [521, 424] width 10 height 10
click at [520, 333] on div at bounding box center [520, 424] width 15 height 15
click at [151, 333] on div "Shapes" at bounding box center [155, 424] width 21 height 6
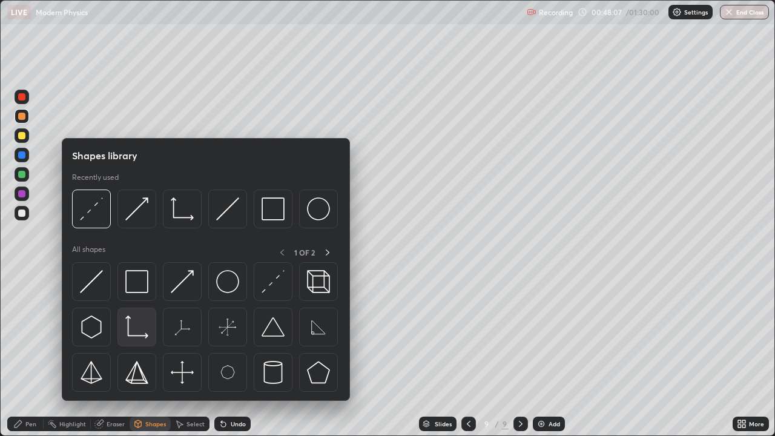
click at [141, 328] on img at bounding box center [136, 326] width 23 height 23
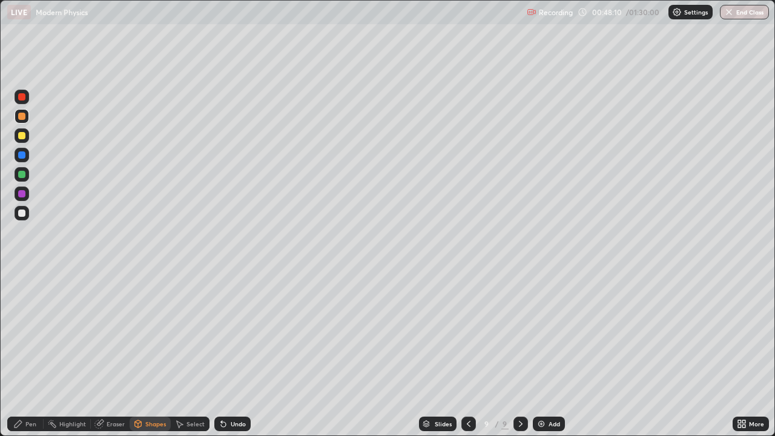
click at [159, 333] on div "Shapes" at bounding box center [155, 424] width 21 height 6
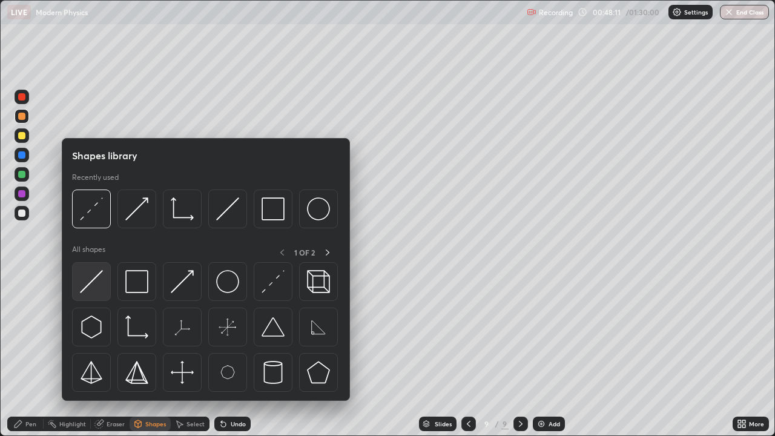
click at [103, 280] on img at bounding box center [91, 281] width 23 height 23
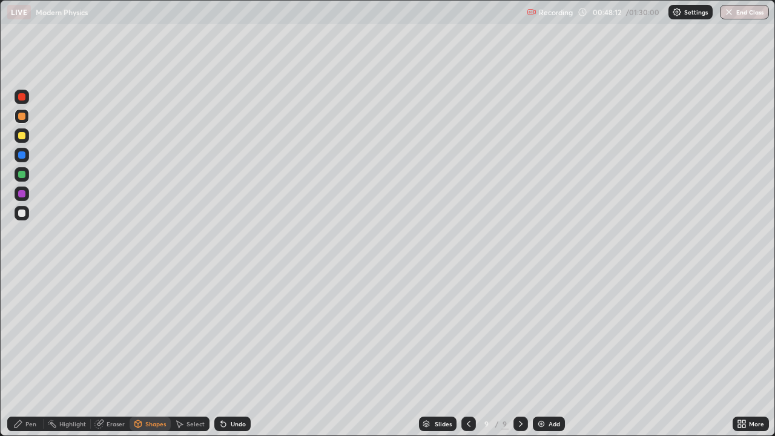
click at [24, 175] on div at bounding box center [21, 174] width 7 height 7
click at [159, 333] on div "Shapes" at bounding box center [155, 424] width 21 height 6
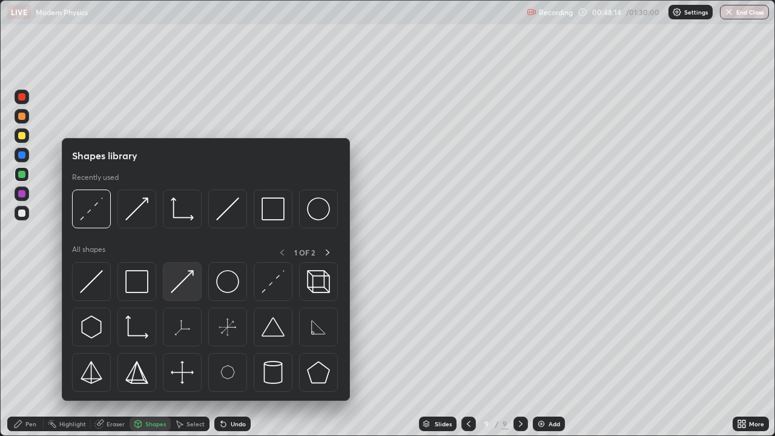
click at [184, 282] on img at bounding box center [182, 281] width 23 height 23
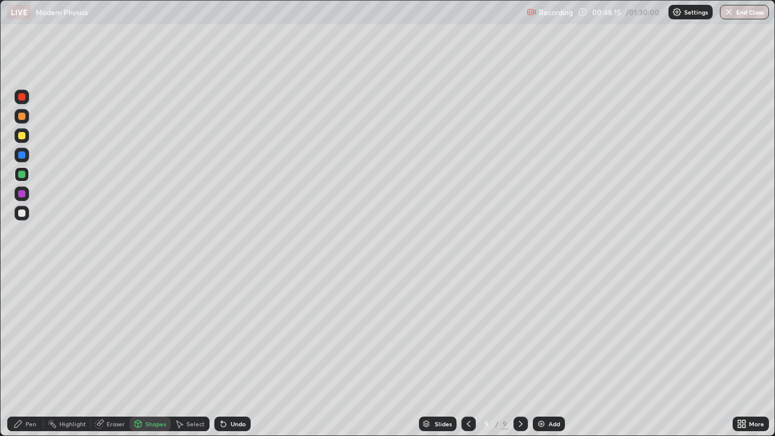
click at [24, 117] on div at bounding box center [21, 116] width 7 height 7
click at [238, 333] on div "Undo" at bounding box center [238, 424] width 15 height 6
click at [234, 333] on div "Undo" at bounding box center [238, 424] width 15 height 6
click at [233, 333] on div "Undo" at bounding box center [232, 424] width 36 height 15
click at [154, 333] on div "Shapes" at bounding box center [155, 424] width 21 height 6
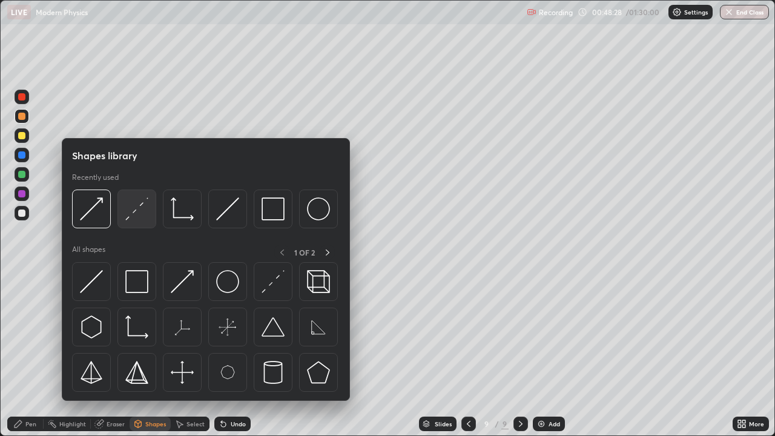
click at [132, 216] on img at bounding box center [136, 208] width 23 height 23
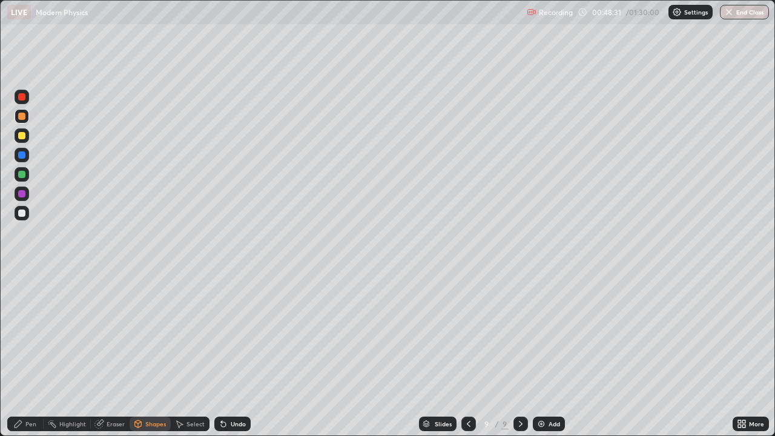
click at [22, 174] on div at bounding box center [21, 174] width 7 height 7
click at [158, 333] on div "Shapes" at bounding box center [155, 424] width 21 height 6
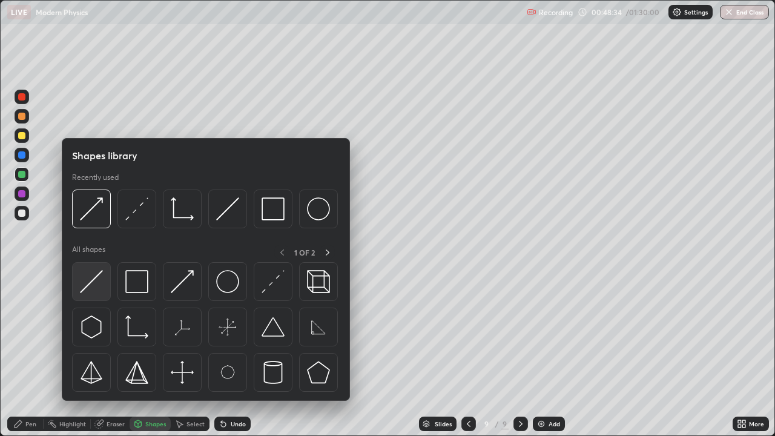
click at [89, 283] on img at bounding box center [91, 281] width 23 height 23
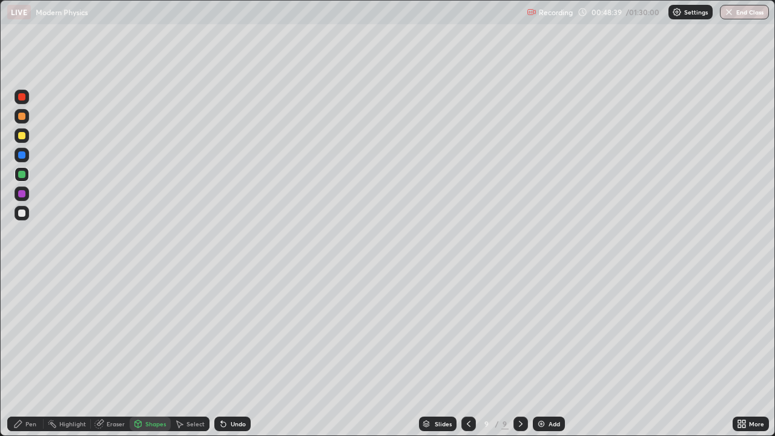
click at [115, 333] on div "Eraser" at bounding box center [116, 424] width 18 height 6
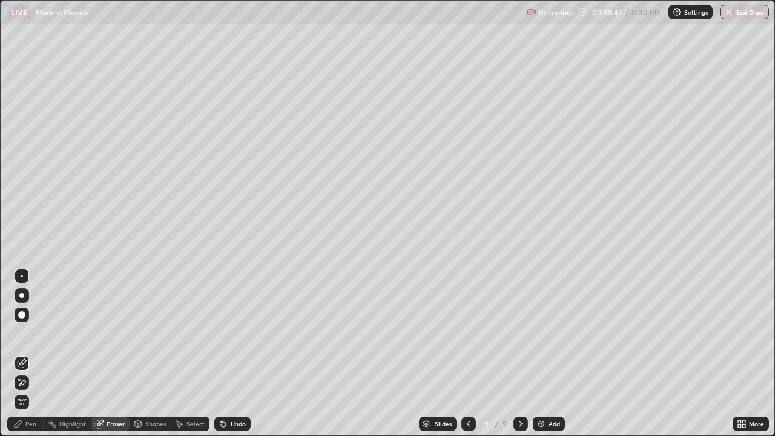
click at [120, 333] on div "Eraser" at bounding box center [110, 424] width 39 height 15
click at [150, 333] on div "Shapes" at bounding box center [155, 424] width 21 height 6
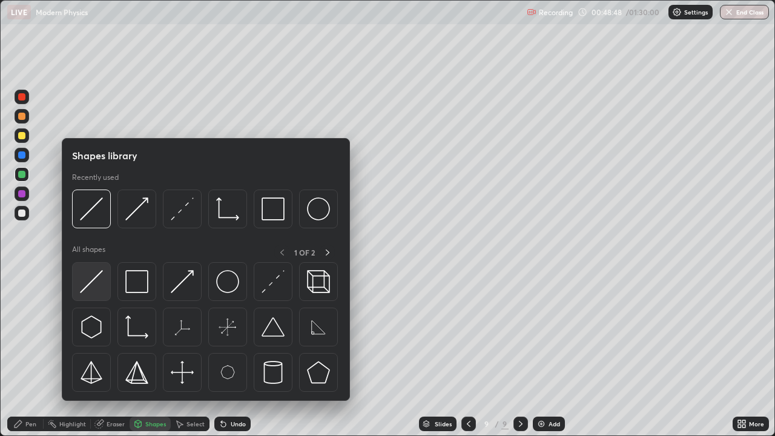
click at [91, 283] on img at bounding box center [91, 281] width 23 height 23
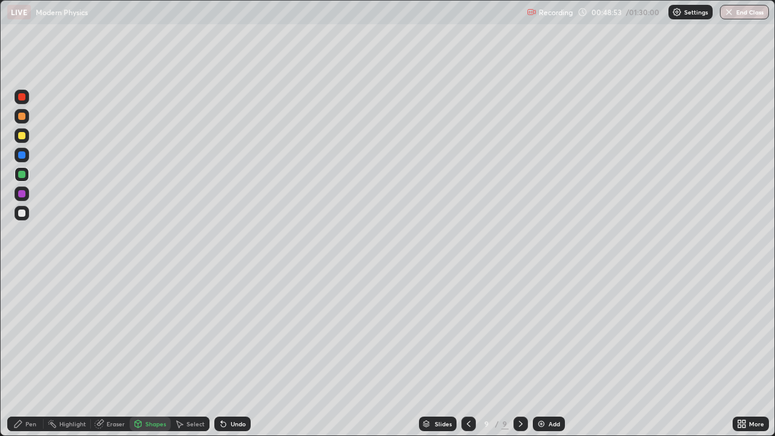
click at [31, 333] on div "Pen" at bounding box center [30, 424] width 11 height 6
click at [240, 333] on div "Undo" at bounding box center [232, 424] width 36 height 15
click at [231, 333] on div "Undo" at bounding box center [238, 424] width 15 height 6
click at [242, 333] on div "Undo" at bounding box center [232, 424] width 36 height 15
click at [248, 333] on div "Undo" at bounding box center [232, 424] width 36 height 15
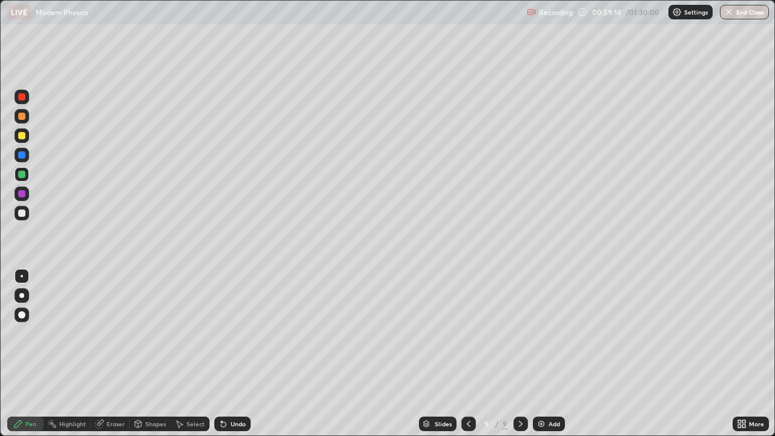
click at [550, 333] on div "Add" at bounding box center [549, 424] width 32 height 15
click at [236, 333] on div "Undo" at bounding box center [232, 424] width 36 height 15
click at [552, 333] on div "Add" at bounding box center [555, 424] width 12 height 6
click at [236, 333] on div "Undo" at bounding box center [238, 424] width 15 height 6
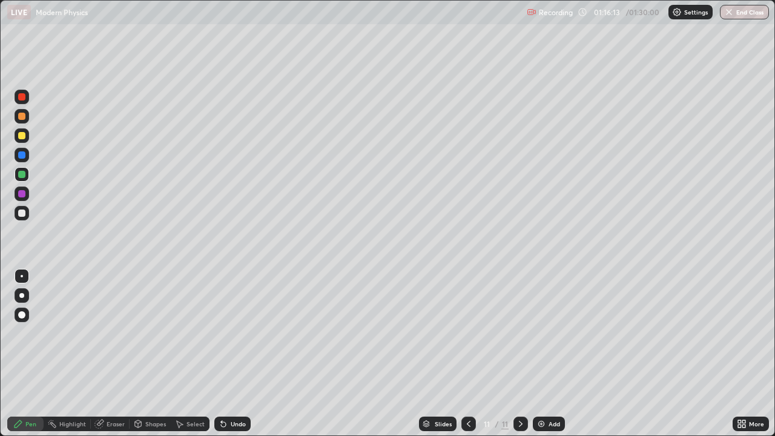
click at [235, 333] on div "Undo" at bounding box center [238, 424] width 15 height 6
click at [234, 333] on div "Undo" at bounding box center [238, 424] width 15 height 6
click at [234, 333] on div "Undo" at bounding box center [232, 424] width 36 height 15
click at [745, 16] on button "End Class" at bounding box center [745, 12] width 48 height 15
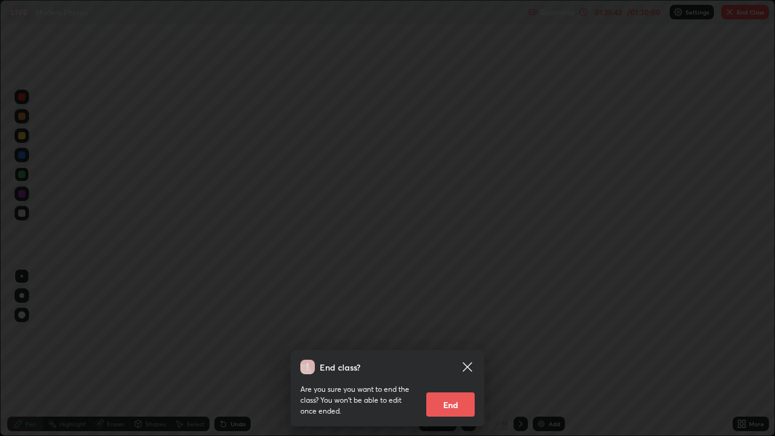
click at [459, 333] on button "End" at bounding box center [450, 404] width 48 height 24
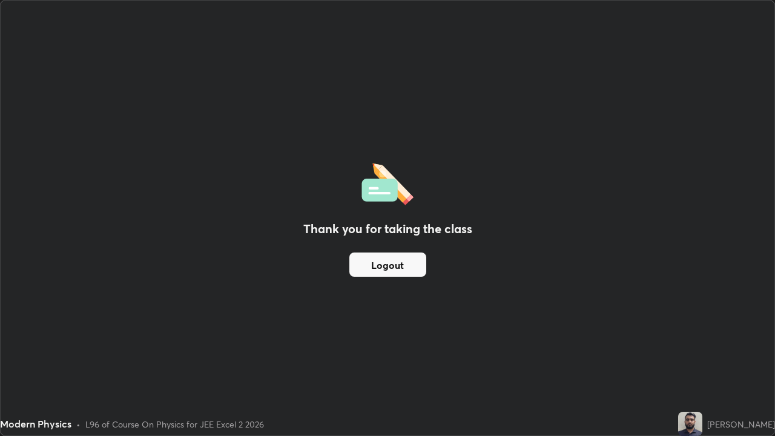
click at [409, 260] on button "Logout" at bounding box center [387, 264] width 77 height 24
